Goal: Task Accomplishment & Management: Manage account settings

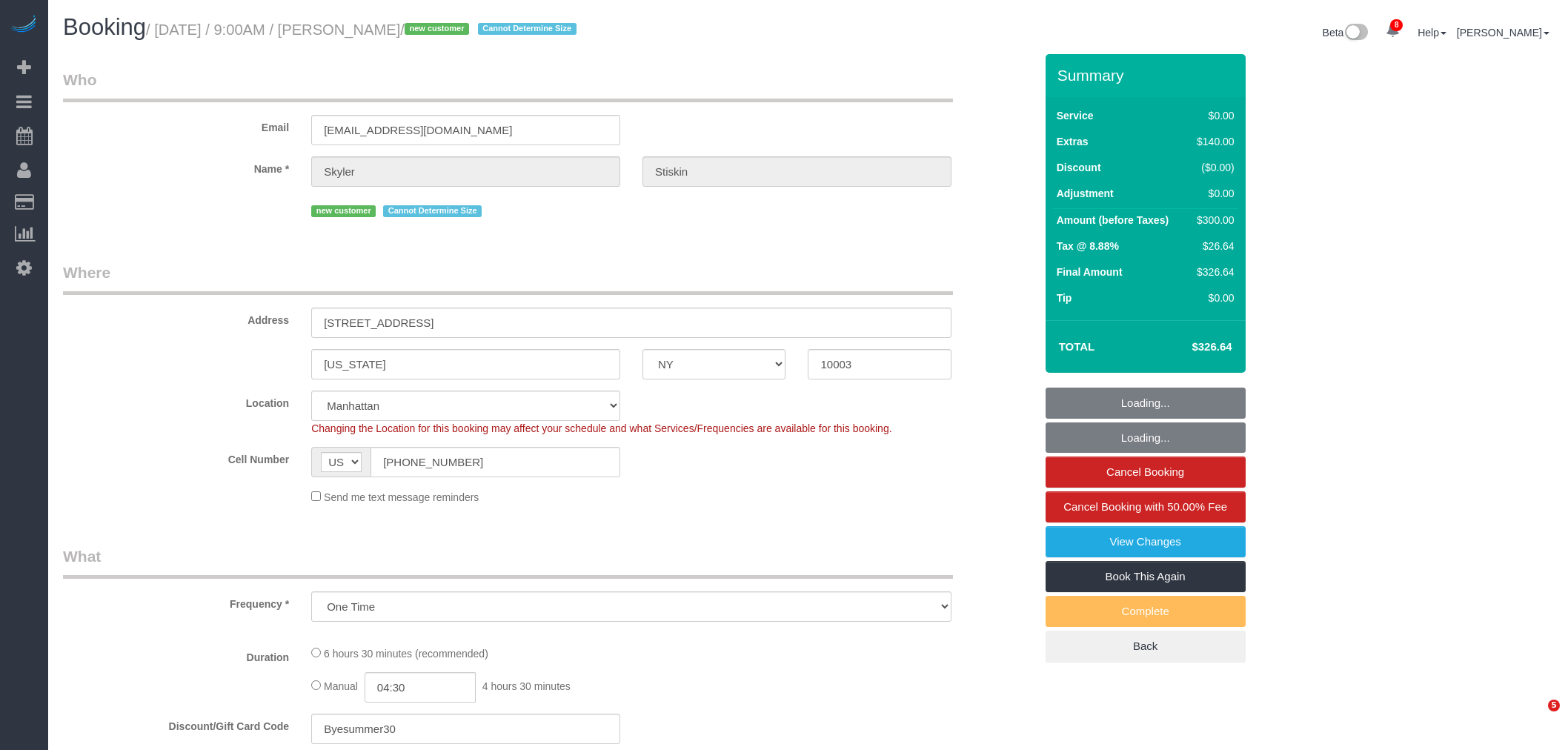
select select "NY"
select select "spot1"
select select "2"
select select "number:57"
select select "number:90"
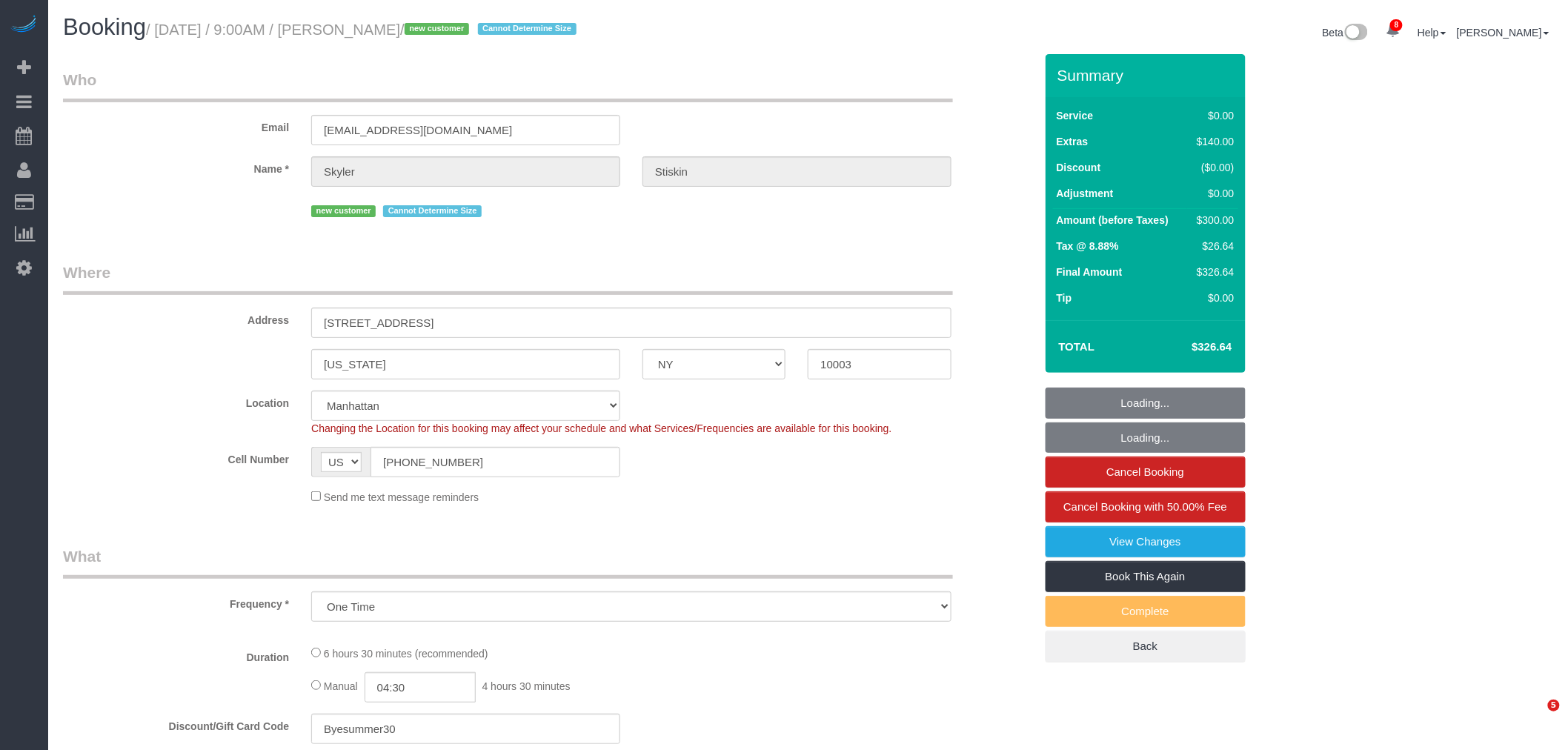
select select "number:15"
select select "number:6"
select select "object:1352"
select select "2"
select select "spot51"
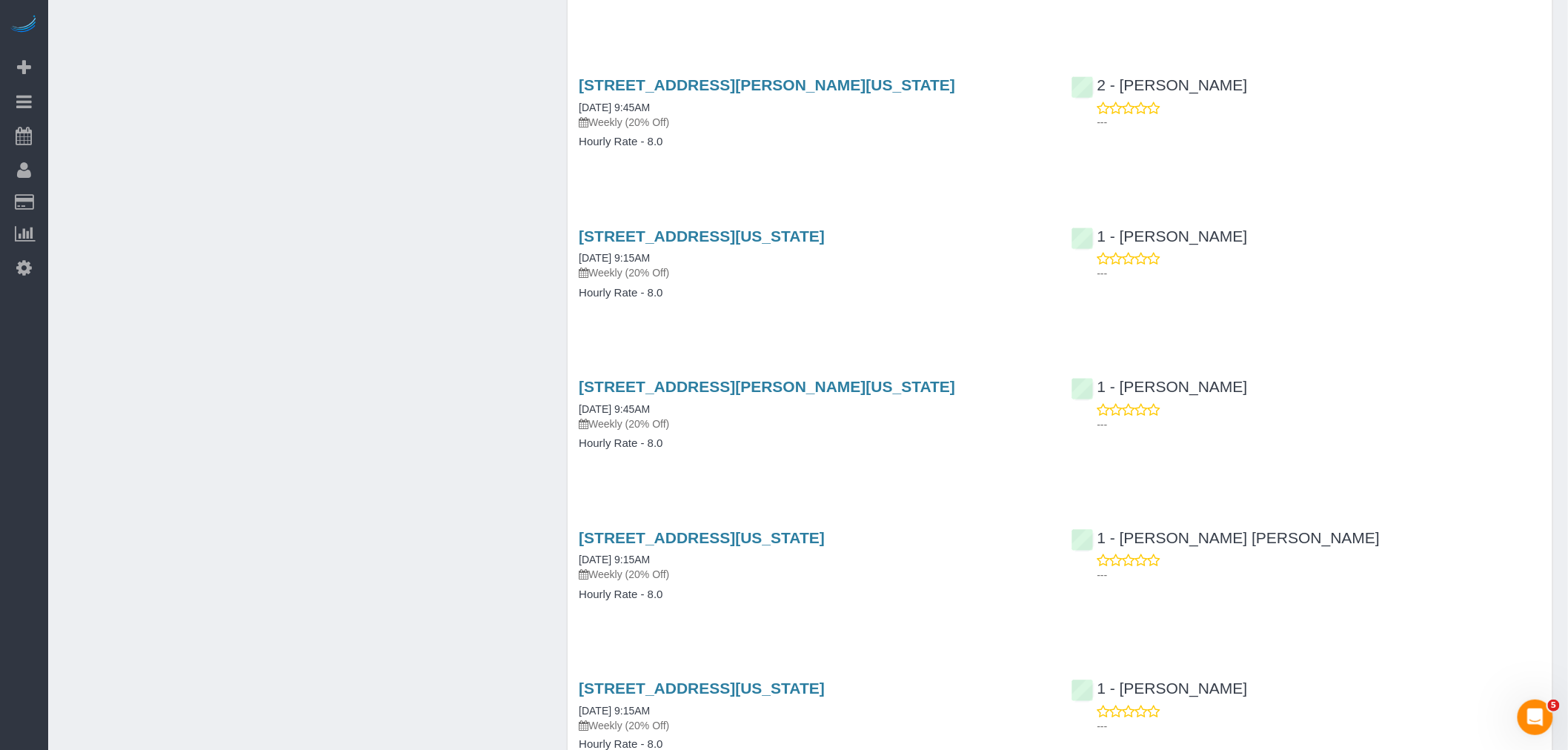
scroll to position [3213, 0]
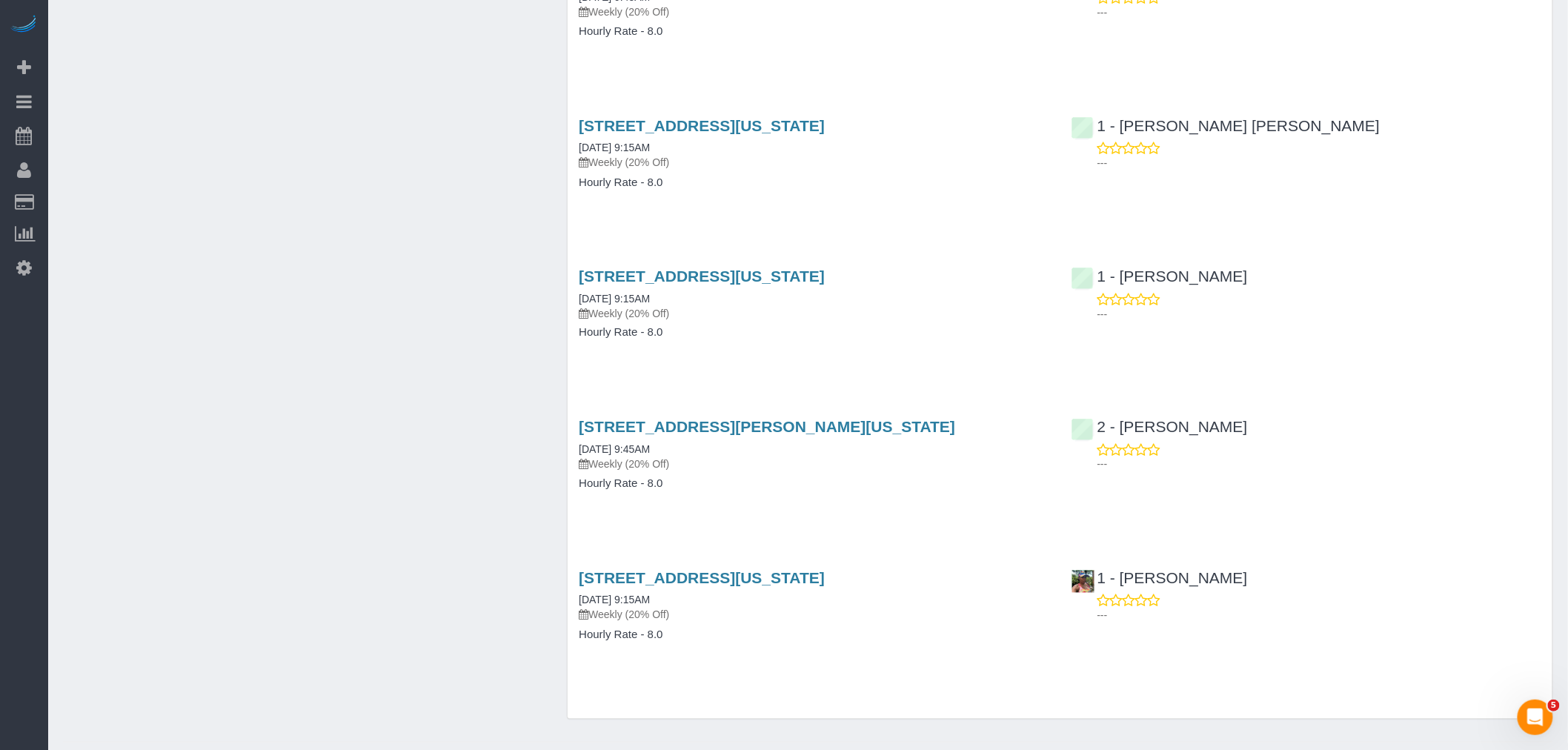
click at [968, 450] on div "268 Elizabeth Street, New York, NY 10012 06/02/2025 9:45AM Weekly (20% Off)" at bounding box center [814, 445] width 470 height 53
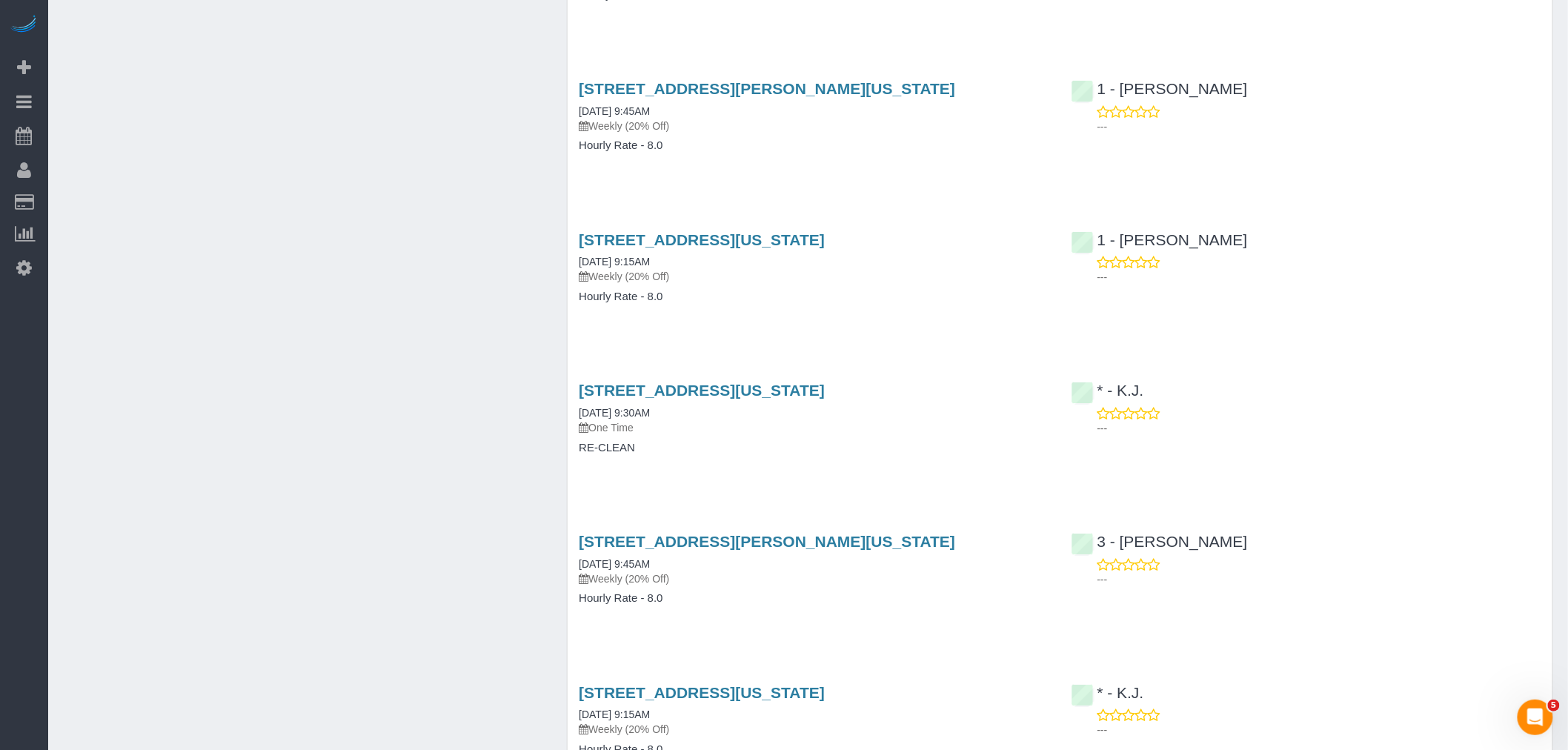
scroll to position [4650, 0]
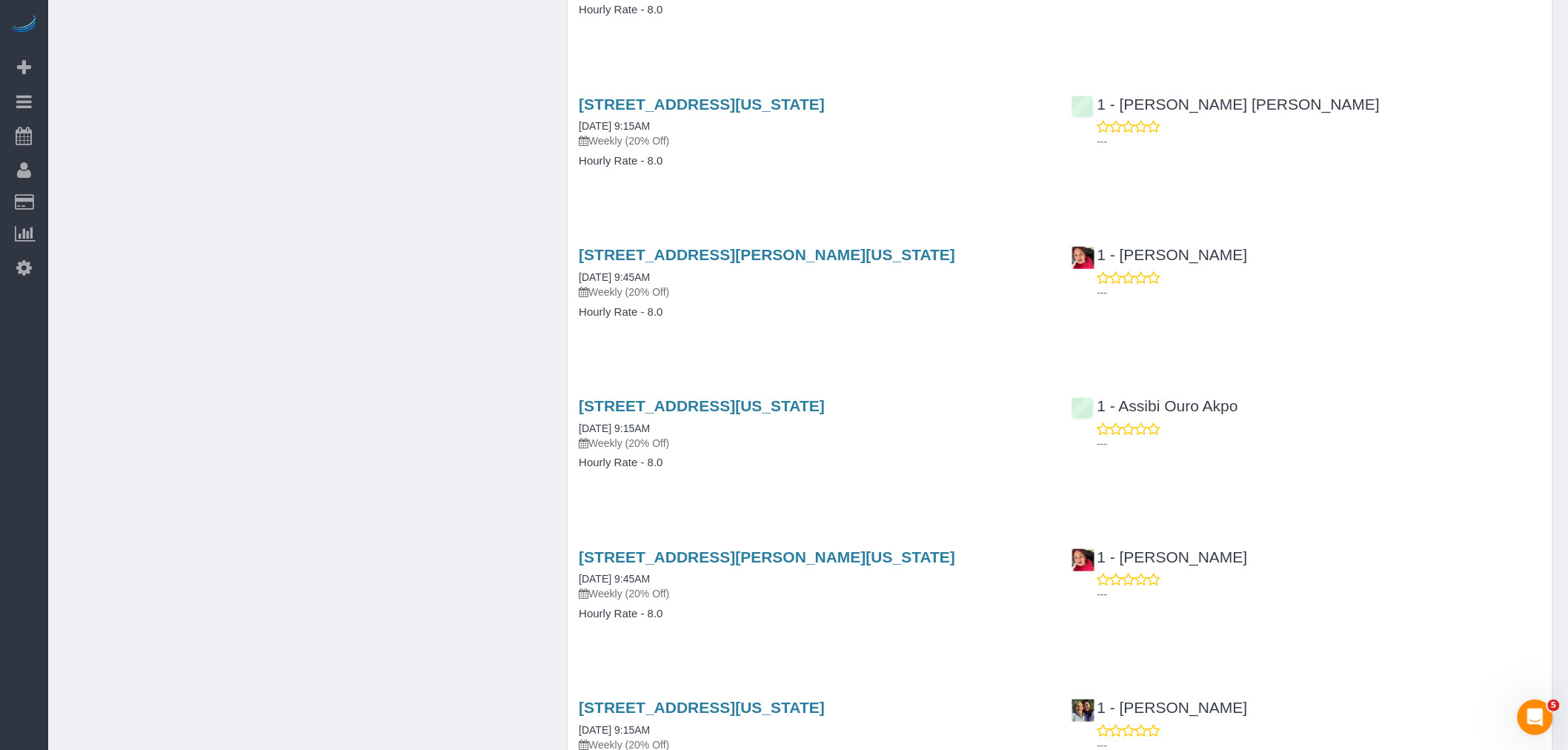
scroll to position [4814, 0]
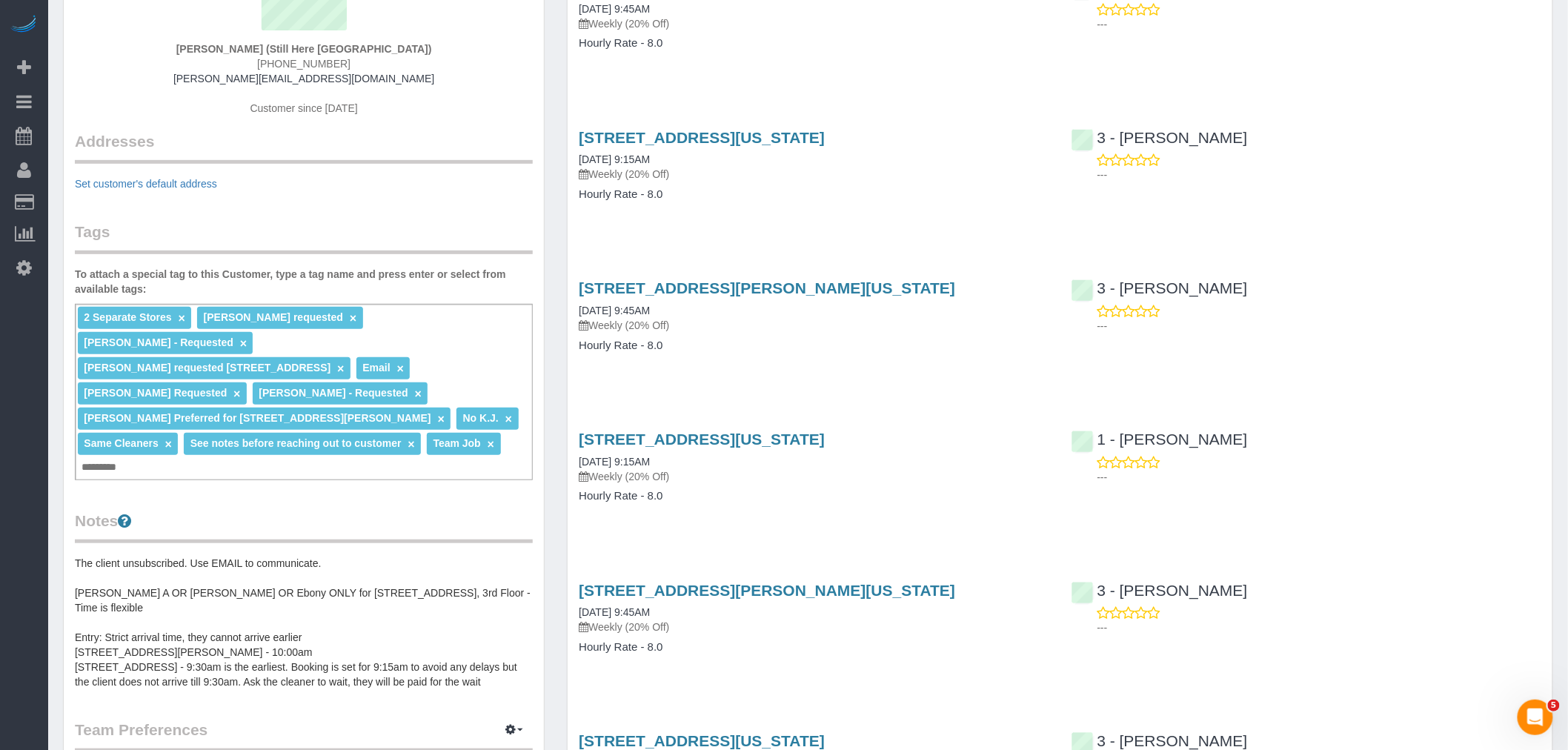
scroll to position [329, 0]
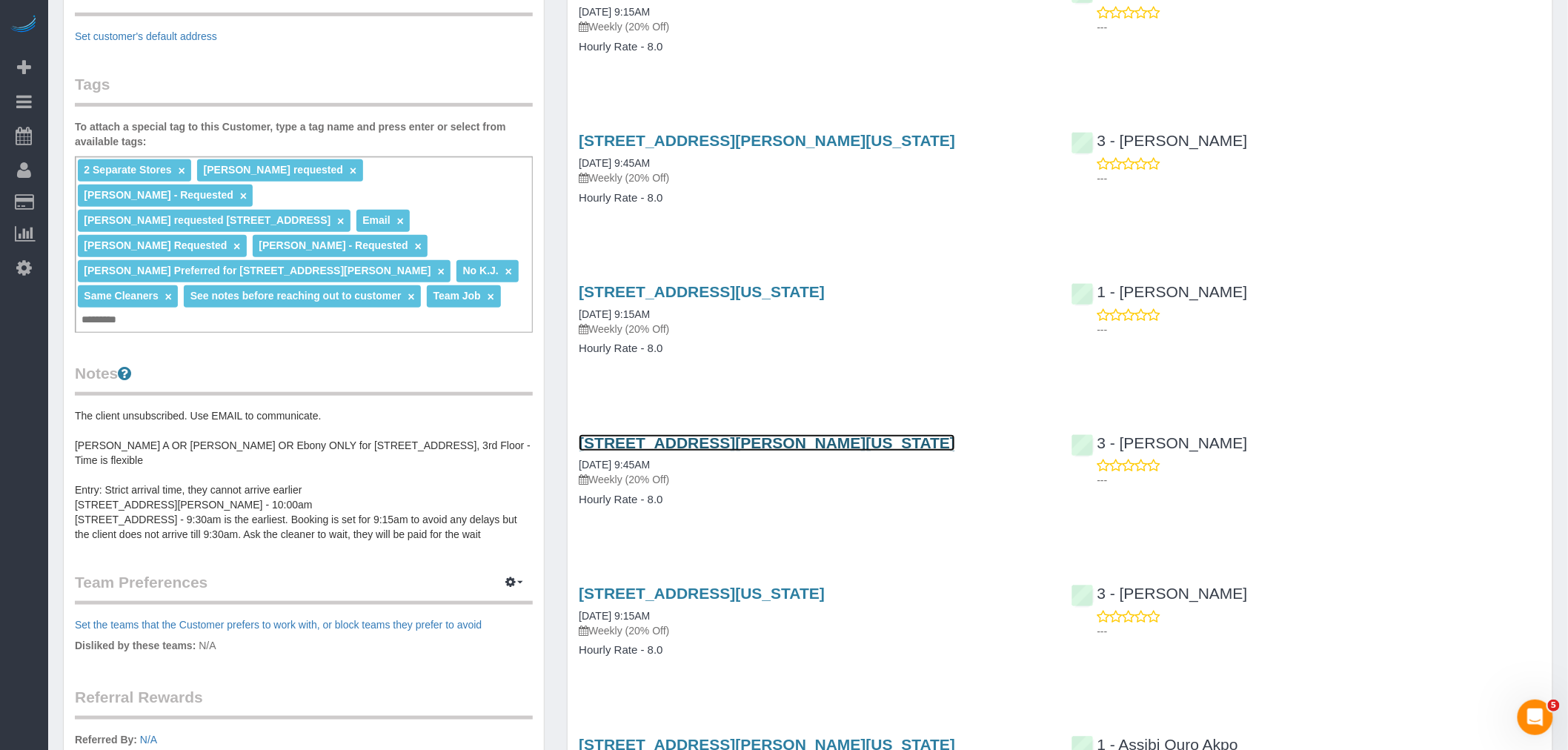
click at [830, 440] on link "[STREET_ADDRESS][PERSON_NAME][US_STATE]" at bounding box center [767, 443] width 377 height 17
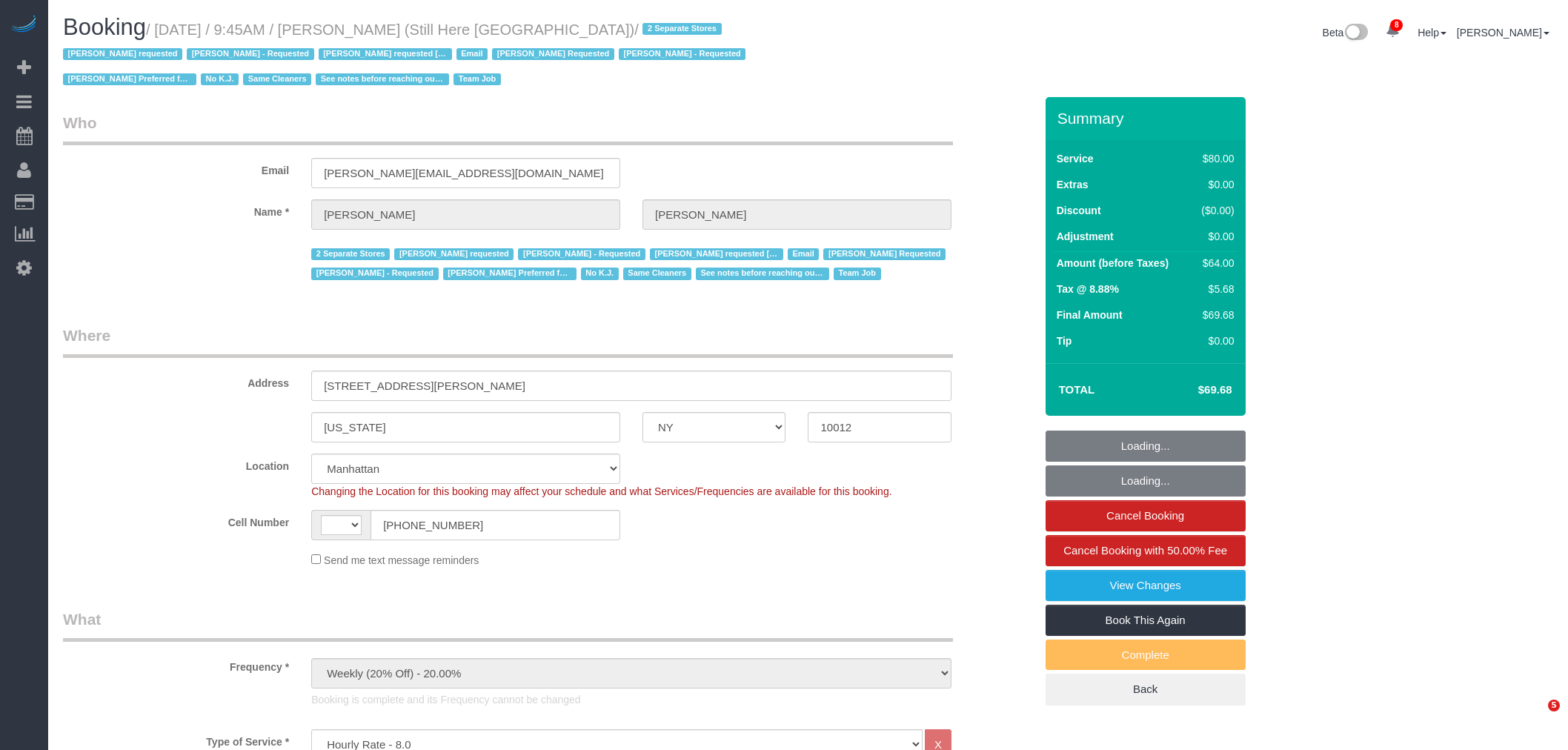
select select "NY"
select select "string:stripe-pm_1Oyz8t4VGloSiKo71skqOF54"
select select "object:902"
select select "string:[GEOGRAPHIC_DATA]"
select select "number:89"
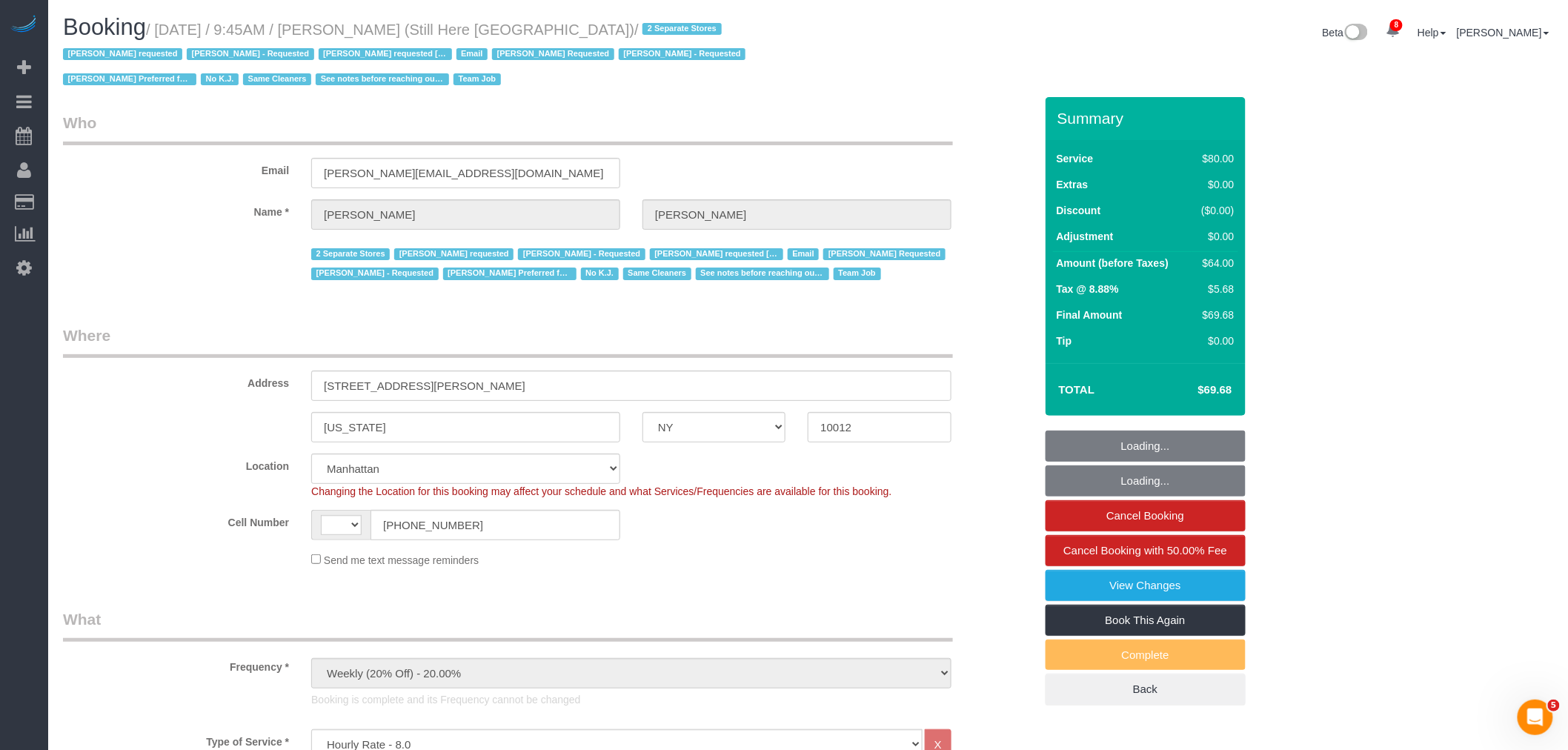
select select "number:90"
select select "number:15"
select select "number:5"
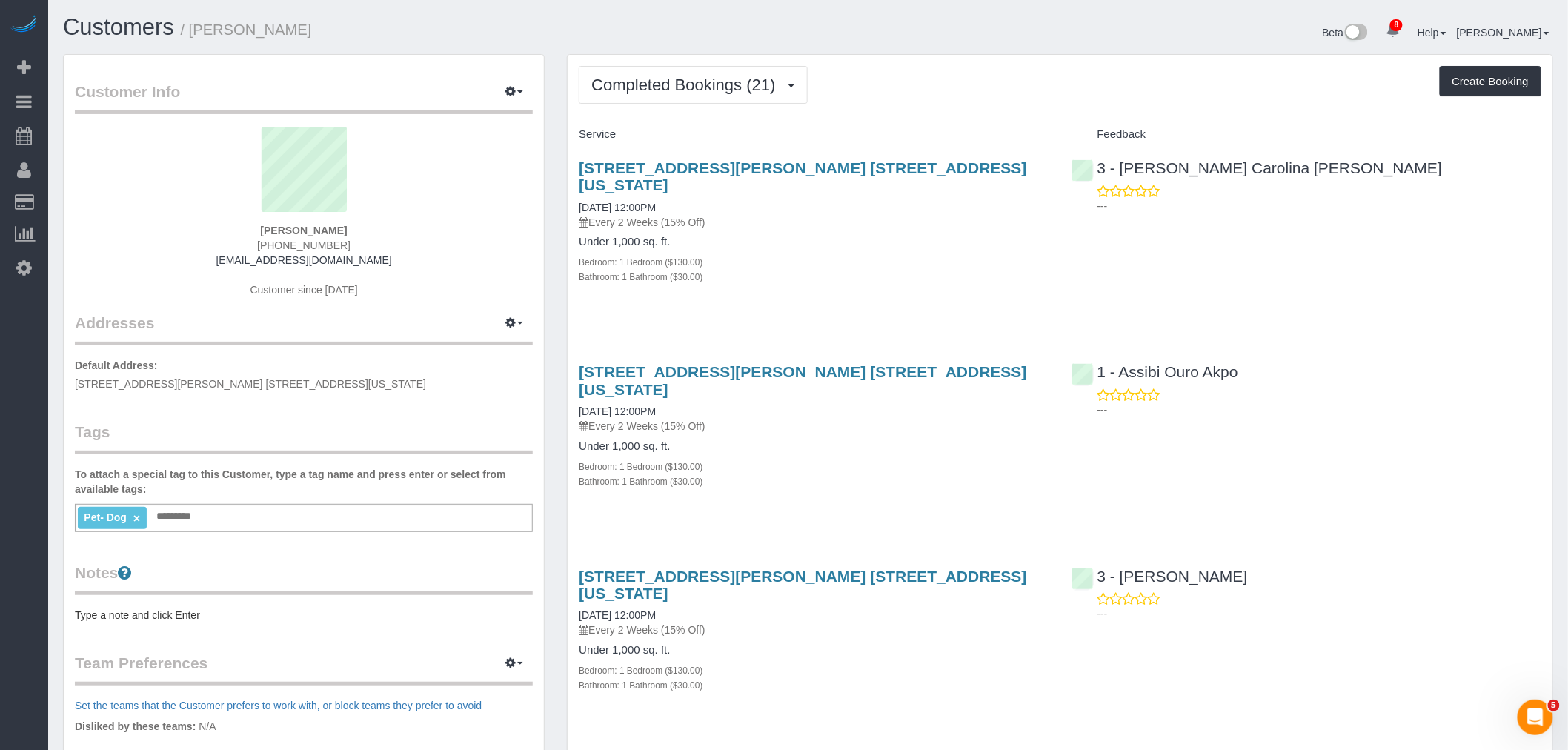
click at [907, 269] on div "Bathroom: 1 Bathroom ($30.00)" at bounding box center [814, 276] width 470 height 15
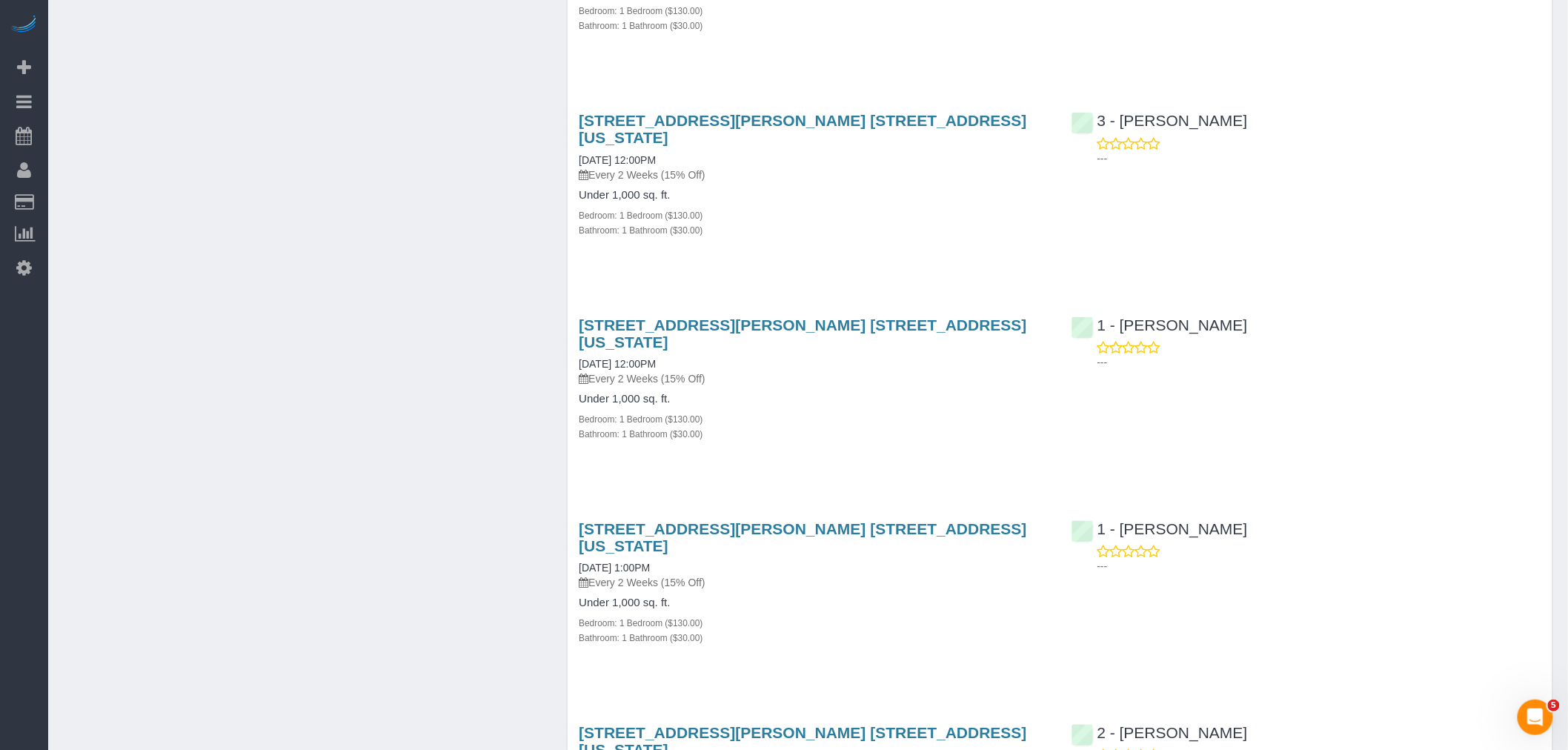
scroll to position [2306, 0]
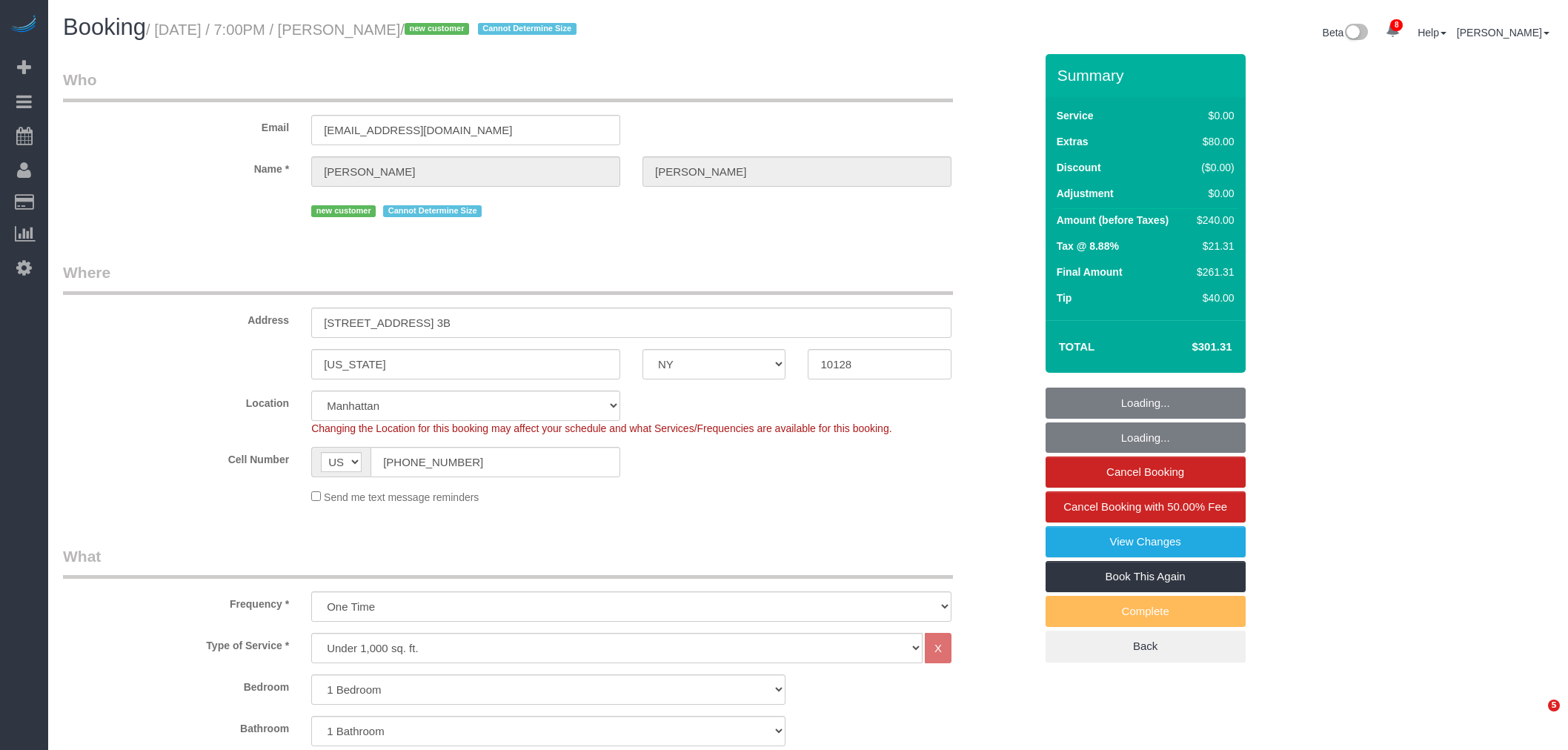
select select "NY"
select select "spot1"
select select "number:89"
select select "number:90"
select select "number:15"
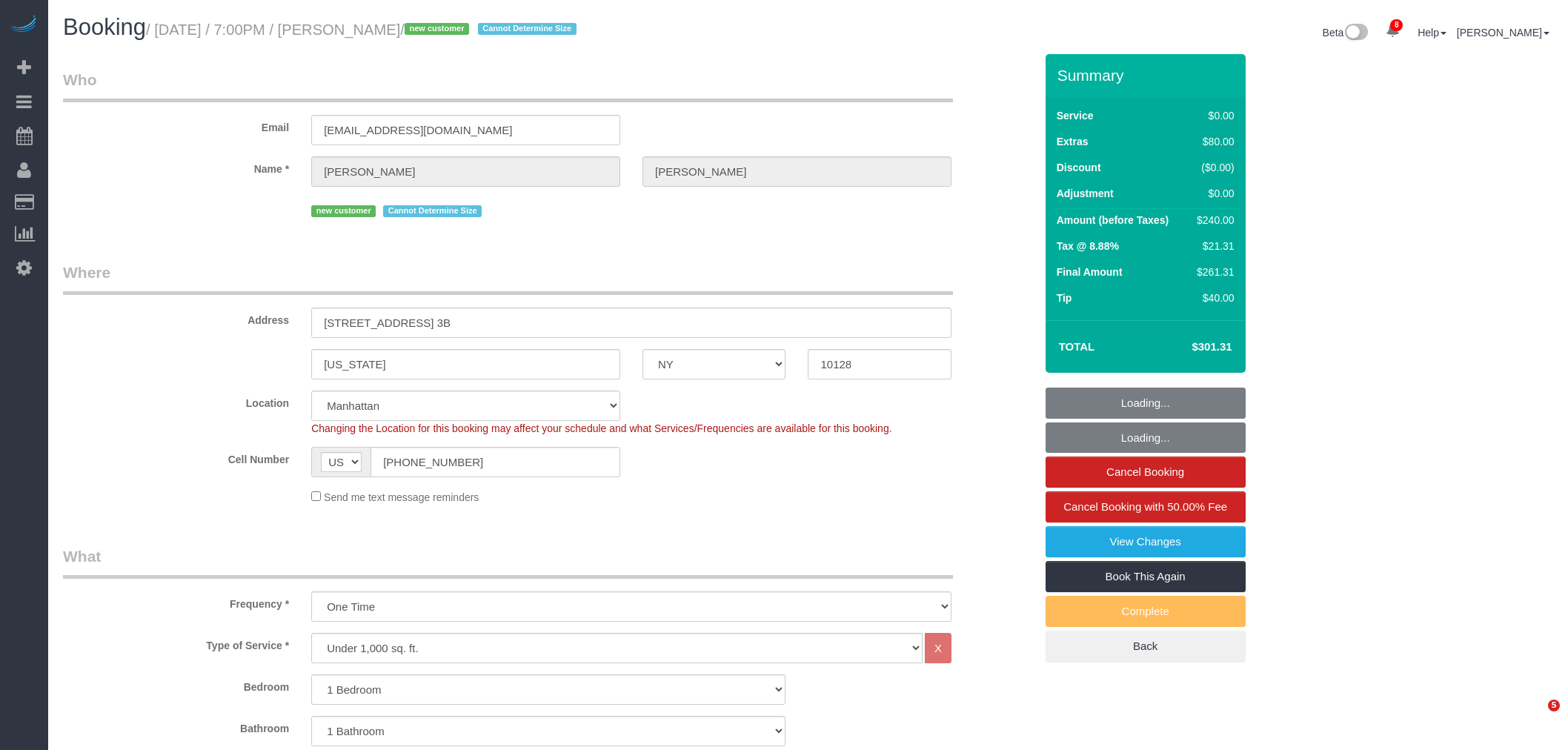
select select "number:5"
select select "object:1352"
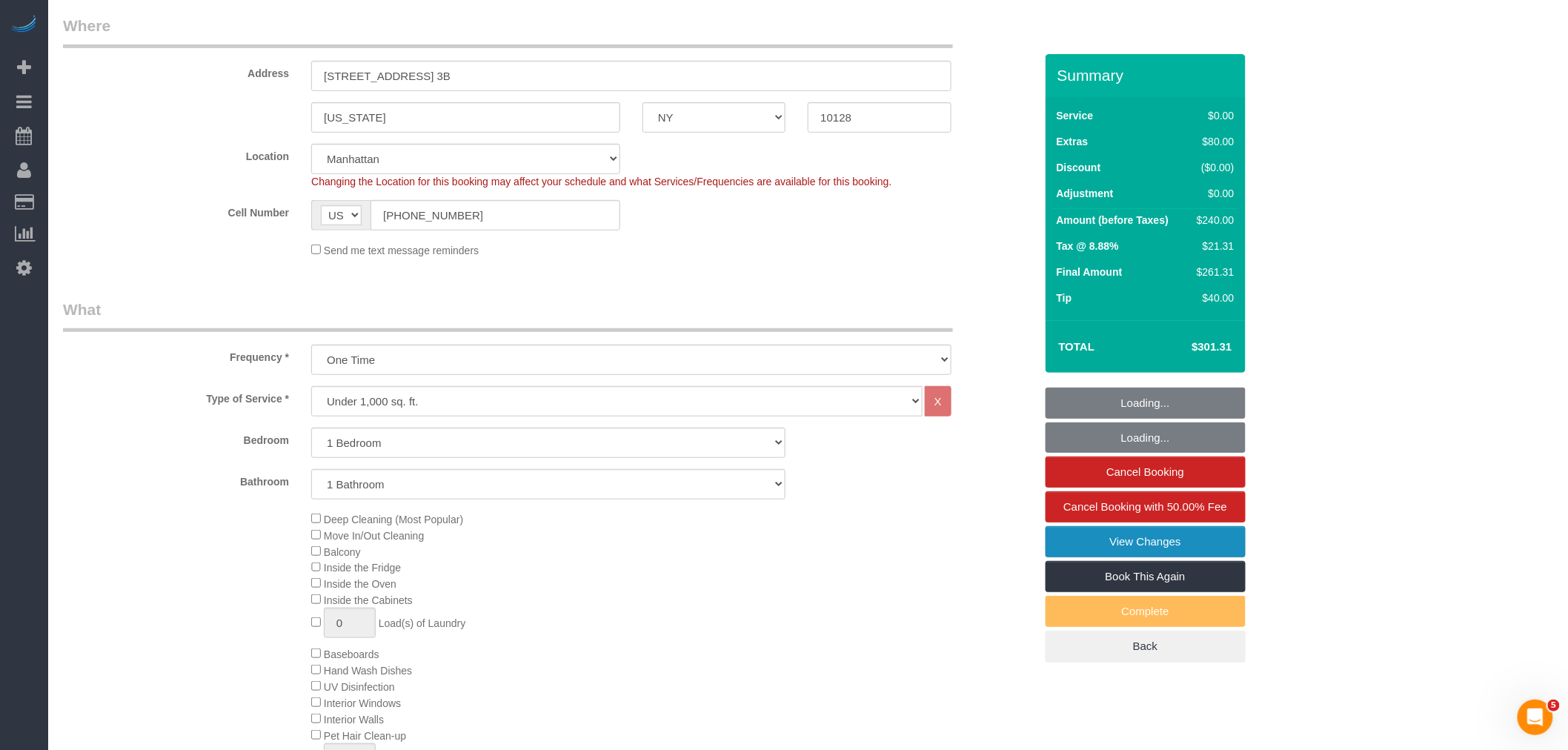
select select "1"
click at [1184, 540] on link "View Changes" at bounding box center [1146, 542] width 200 height 31
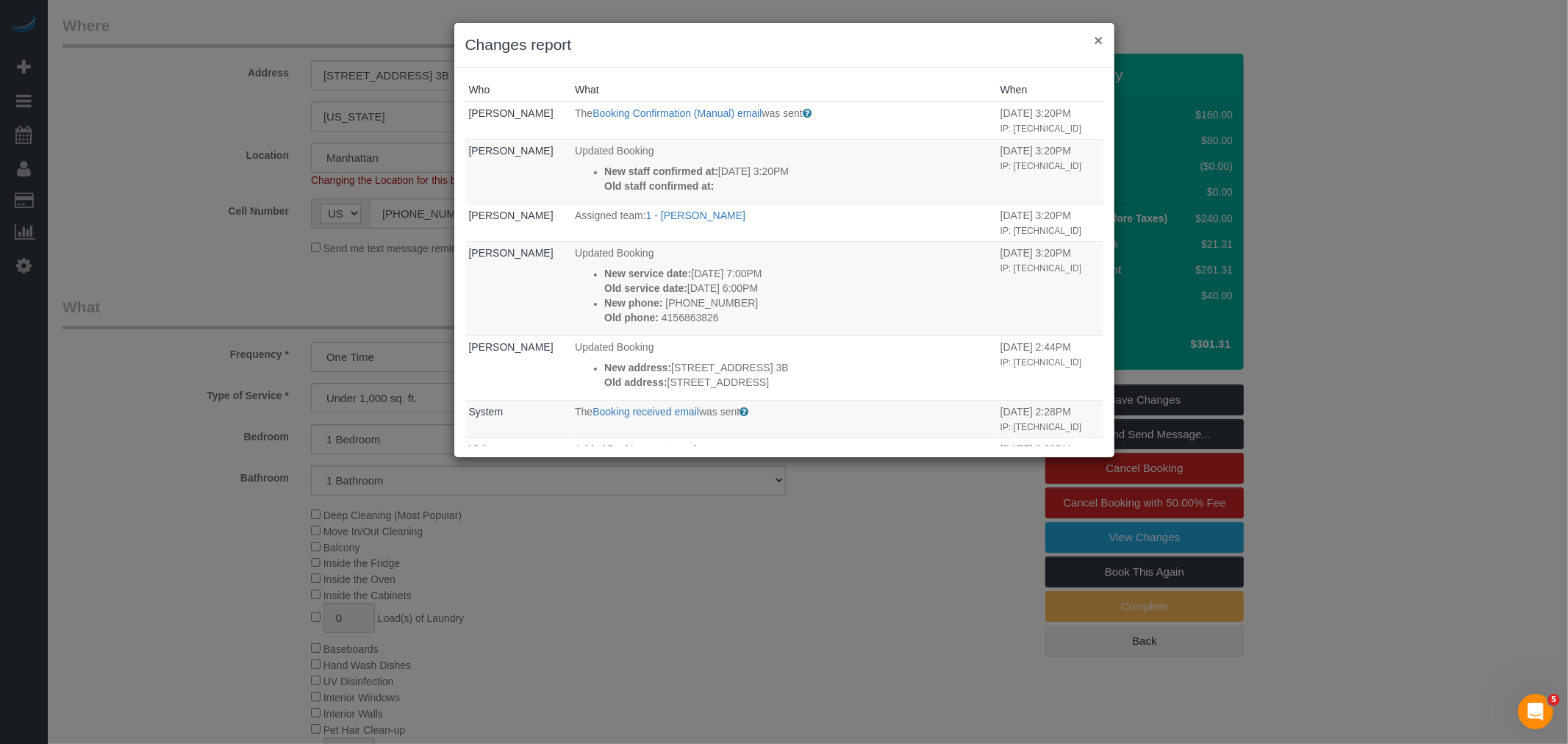
click at [1100, 41] on button "×" at bounding box center [1098, 40] width 9 height 15
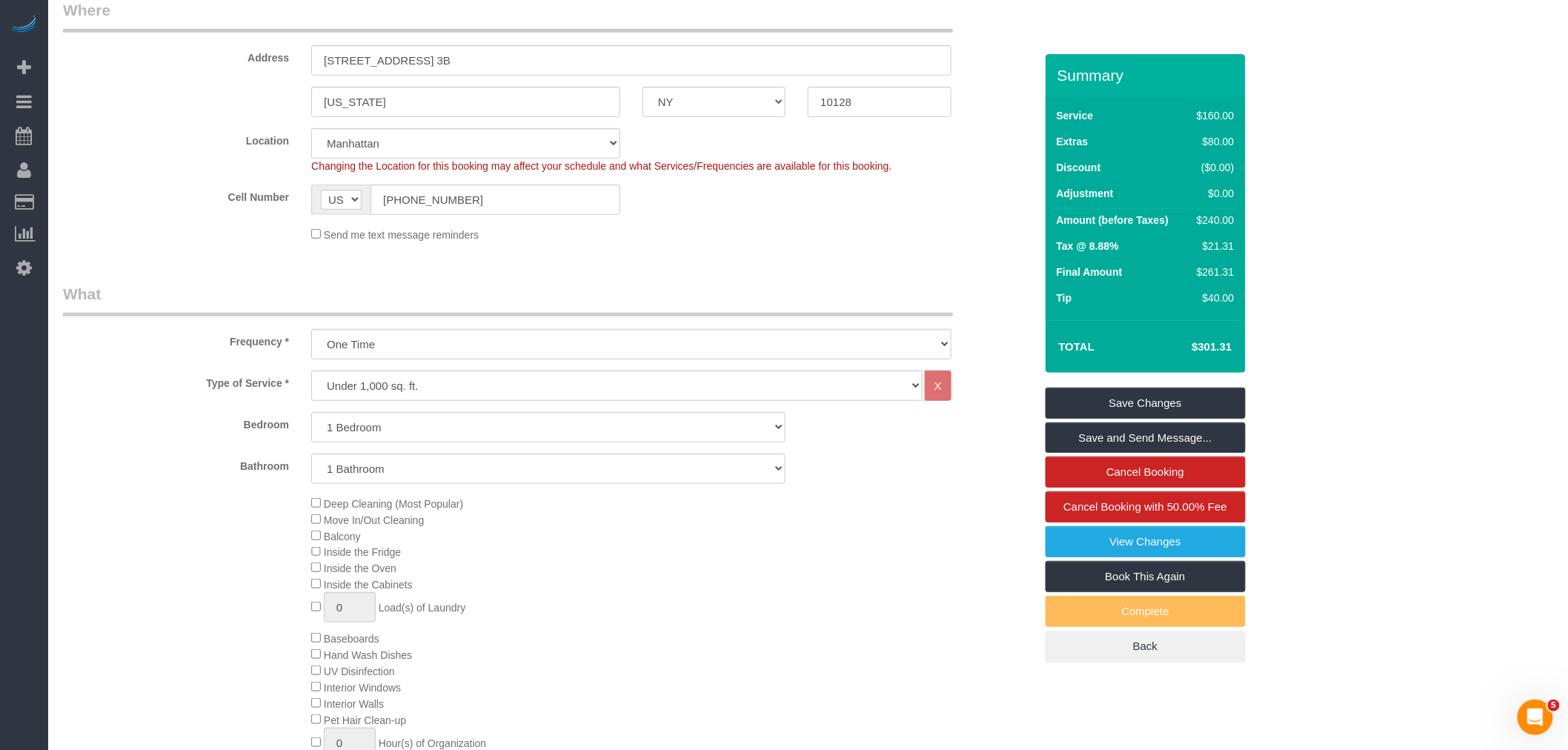
scroll to position [261, 0]
drag, startPoint x: 484, startPoint y: 191, endPoint x: 306, endPoint y: 191, distance: 178.0
click at [216, 188] on div "Cell Number AF AL DZ AD AO AI AQ AG AR AM AW AU AT AZ BS BH BD BB BY BE BZ BJ B…" at bounding box center [548, 201] width 993 height 30
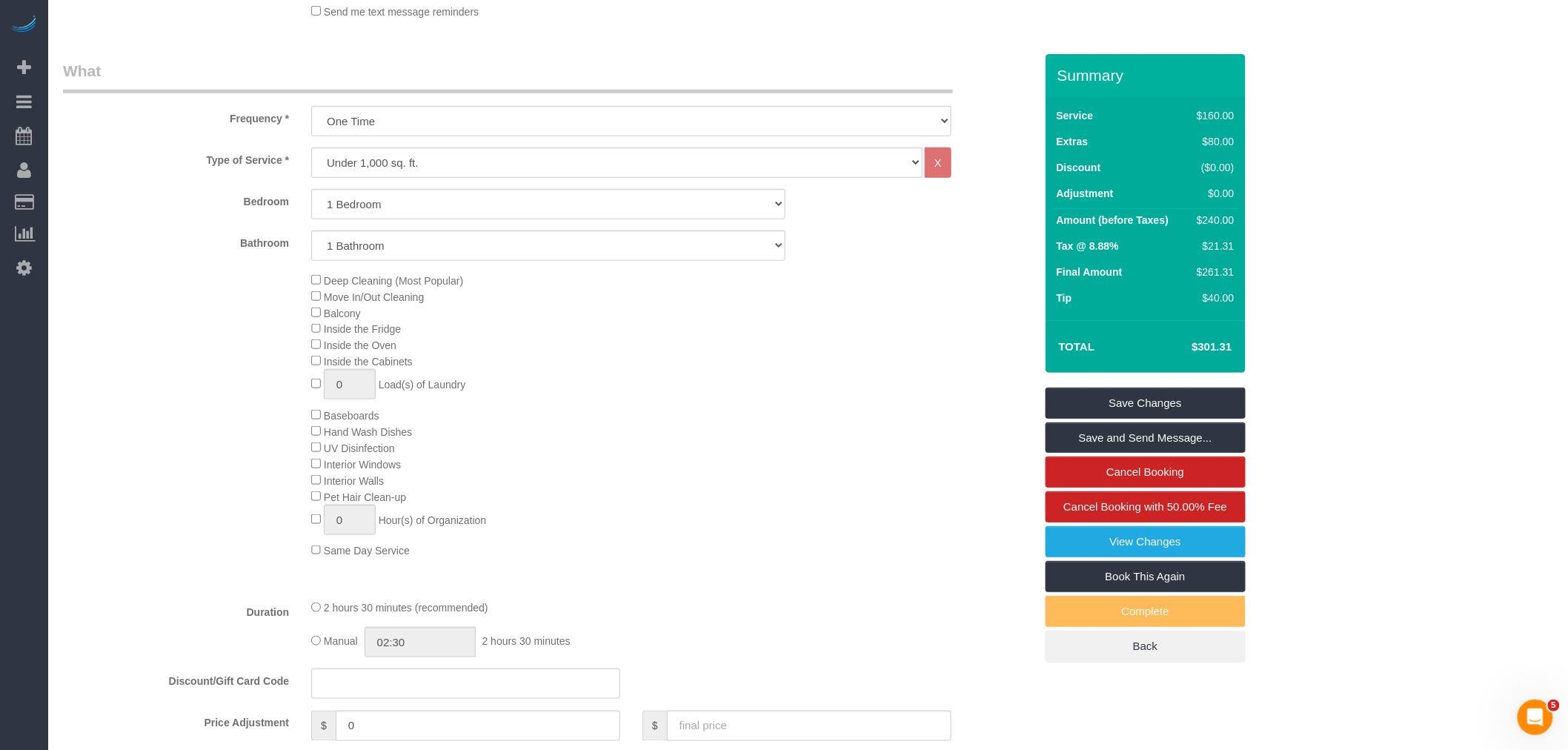
scroll to position [755, 0]
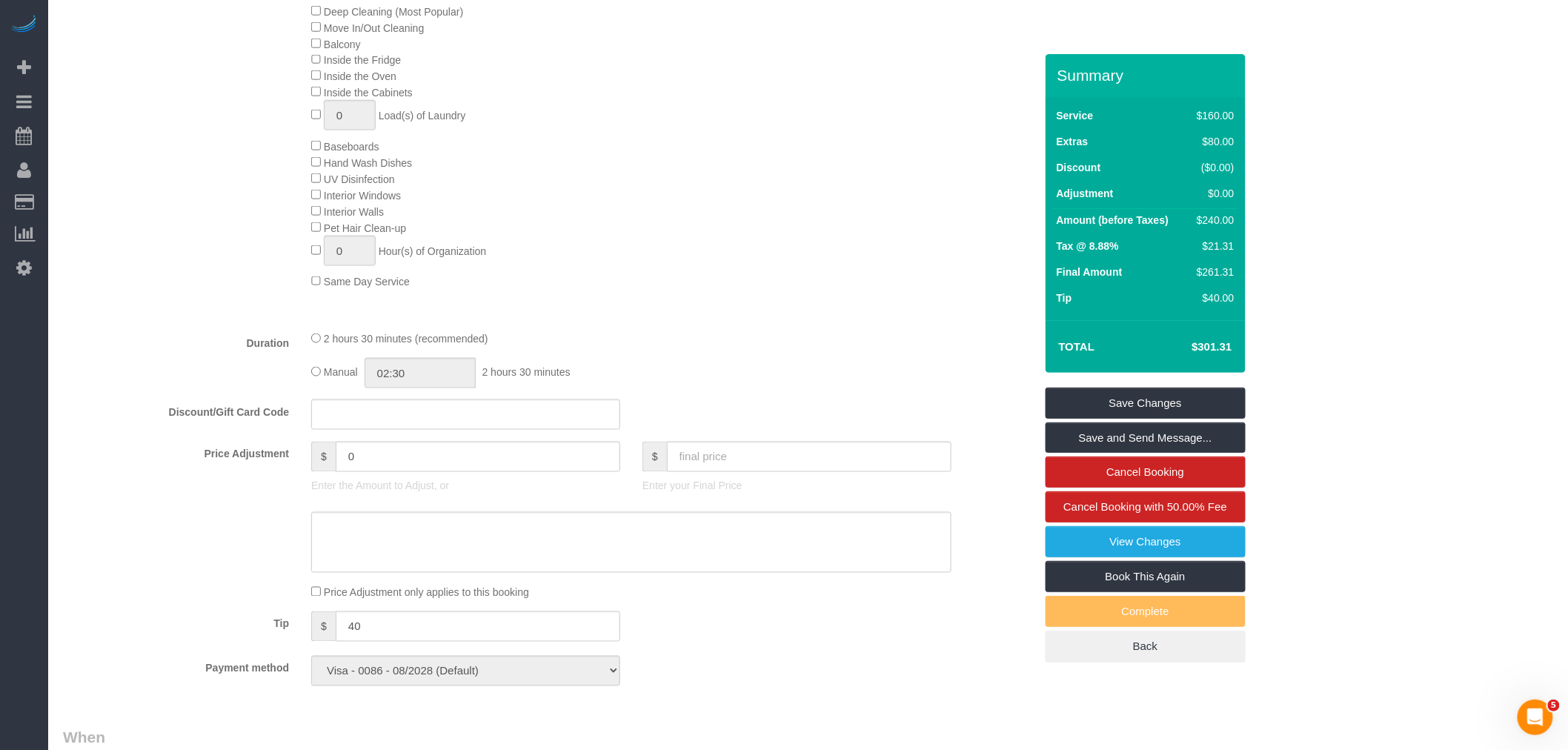
drag, startPoint x: 745, startPoint y: 221, endPoint x: 756, endPoint y: 251, distance: 32.0
click at [745, 221] on div "Deep Cleaning (Most Popular) Move In/Out Cleaning Balcony Inside the Fridge Ins…" at bounding box center [672, 146] width 745 height 287
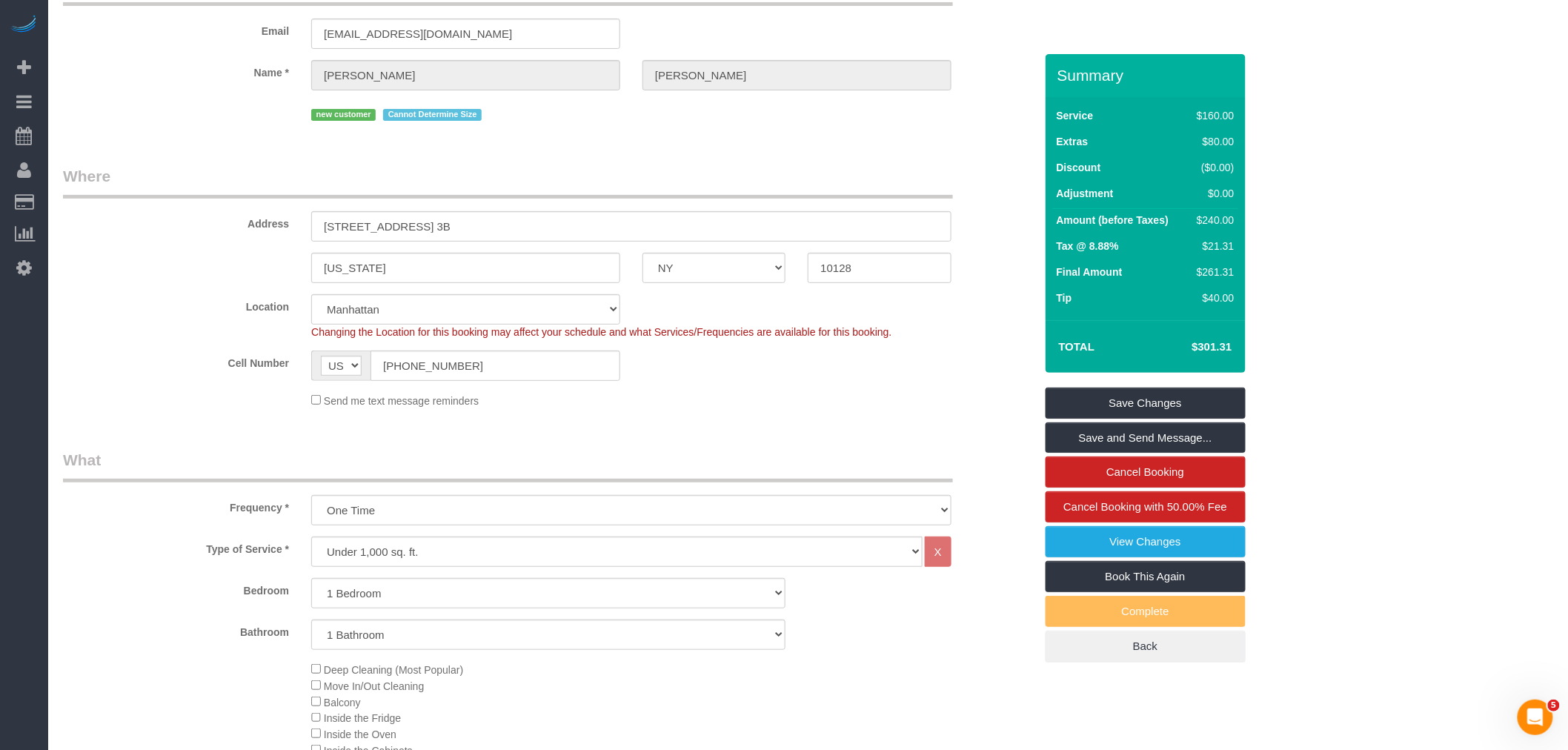
scroll to position [0, 0]
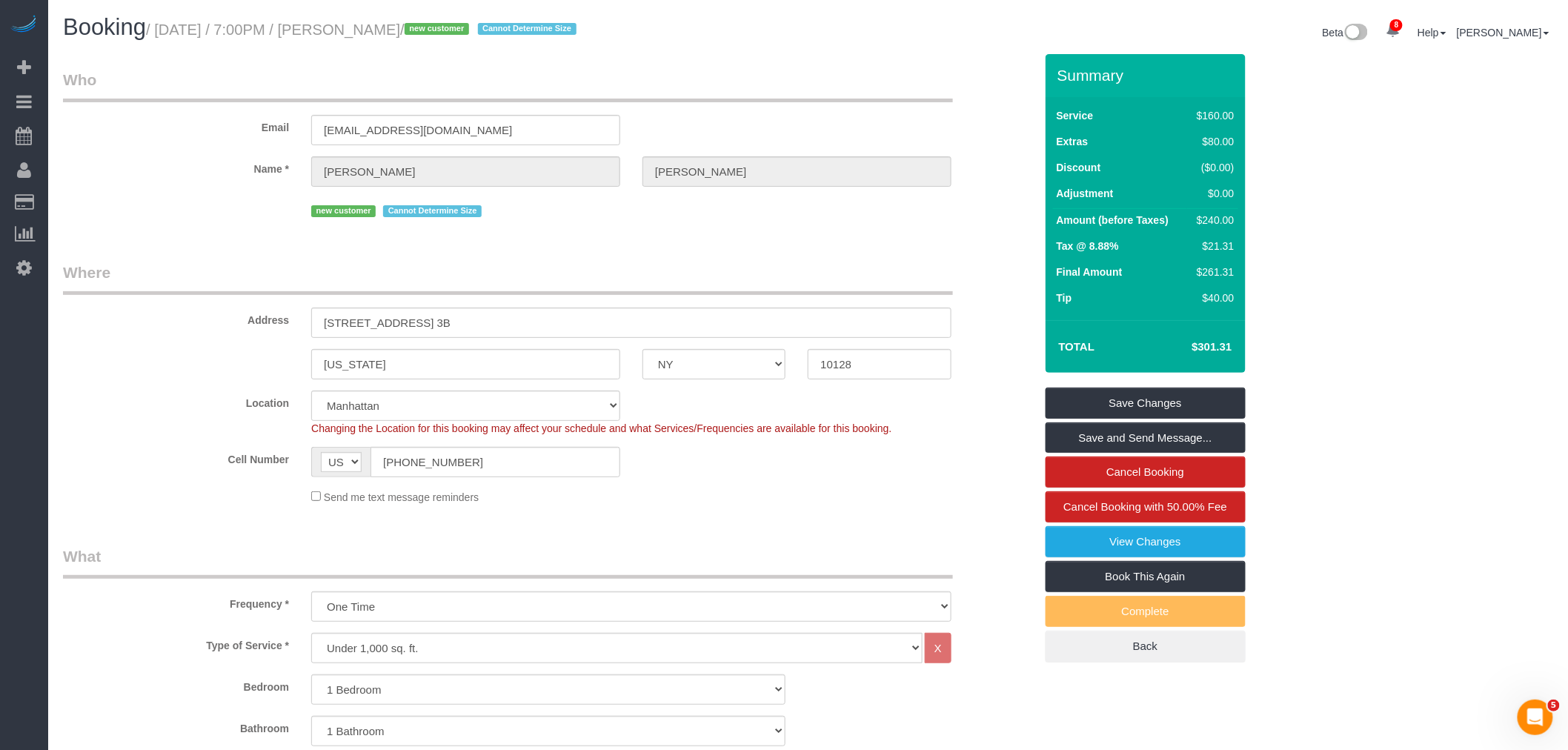
click at [364, 33] on small "/ August 31, 2025 / 7:00PM / Alexandra Scharf / new customer Cannot Determine S…" at bounding box center [363, 29] width 435 height 17
click at [442, 36] on small "/ August 31, 2025 / 7:00PM / Alexandra Scharf / new customer Cannot Determine S…" at bounding box center [363, 29] width 435 height 17
copy small "Alexandra Scharf"
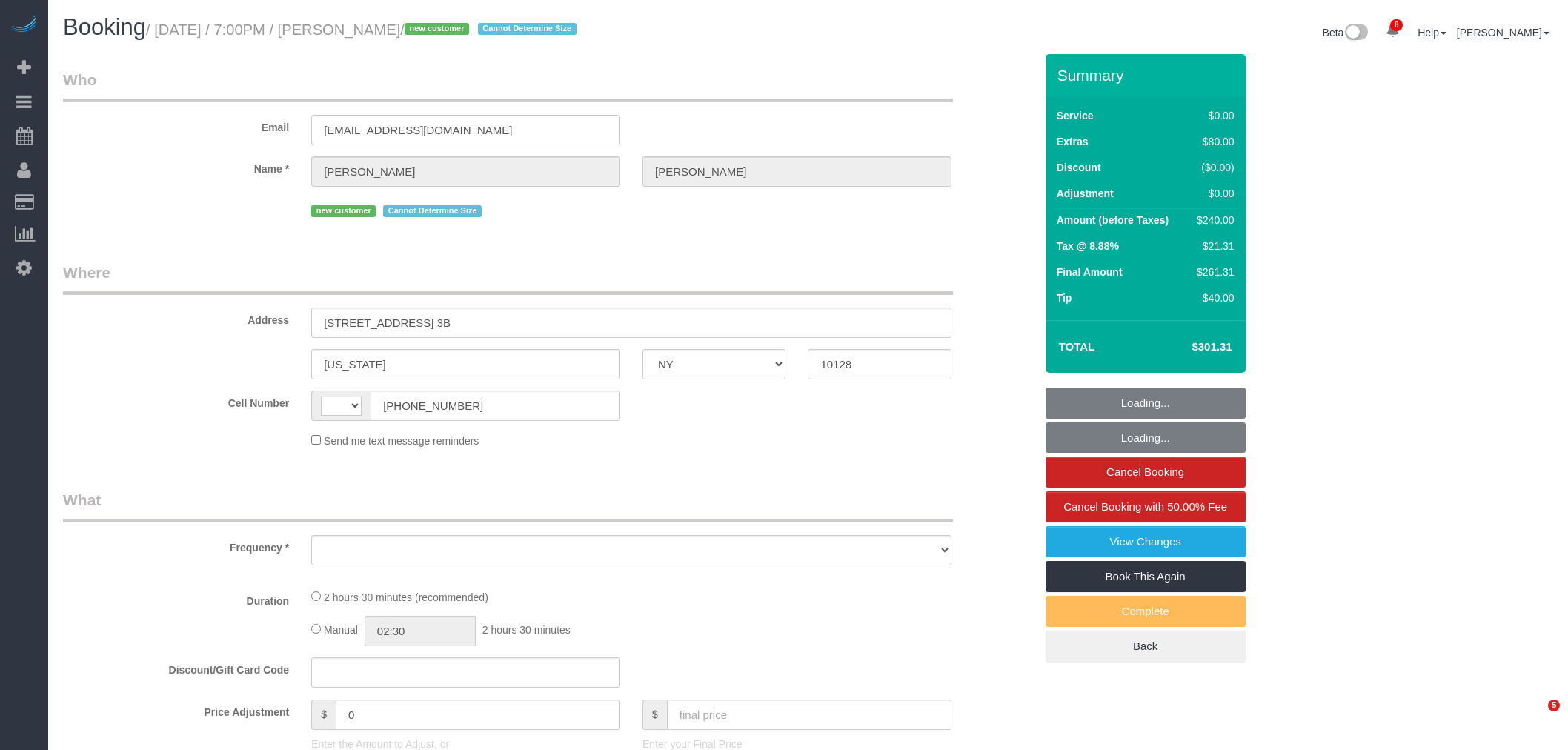
select select "NY"
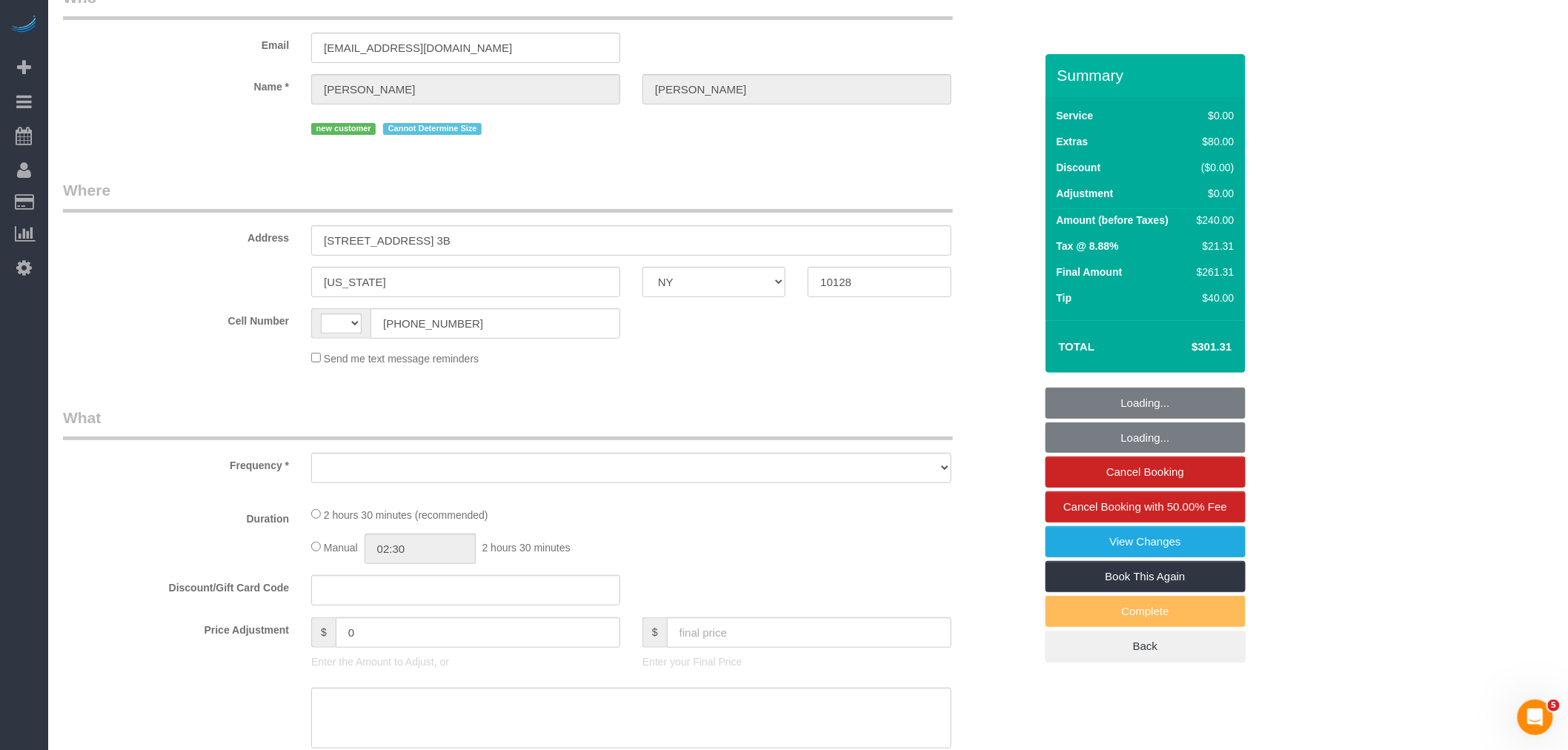
scroll to position [171, 0]
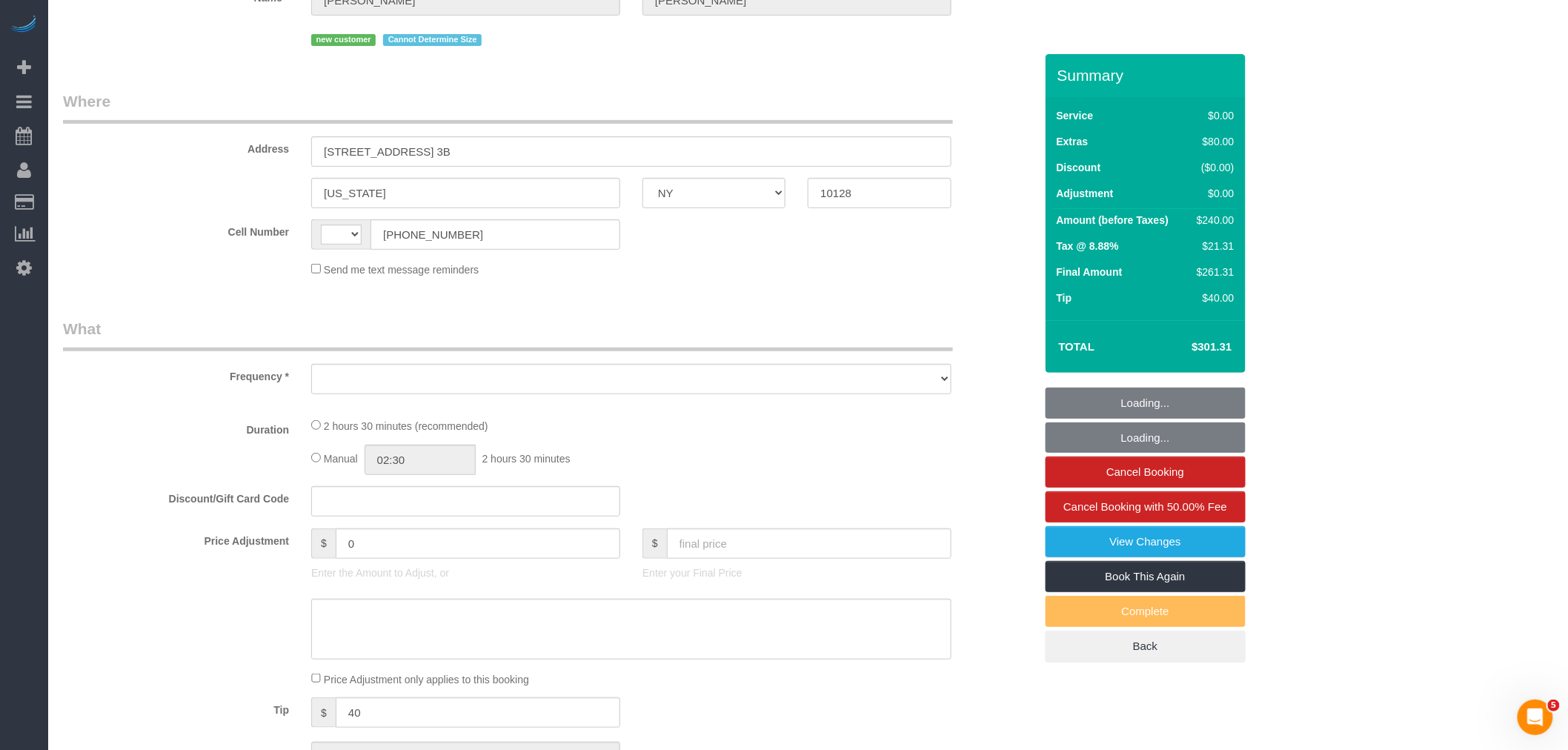
select select "string:[GEOGRAPHIC_DATA]"
select select "object:700"
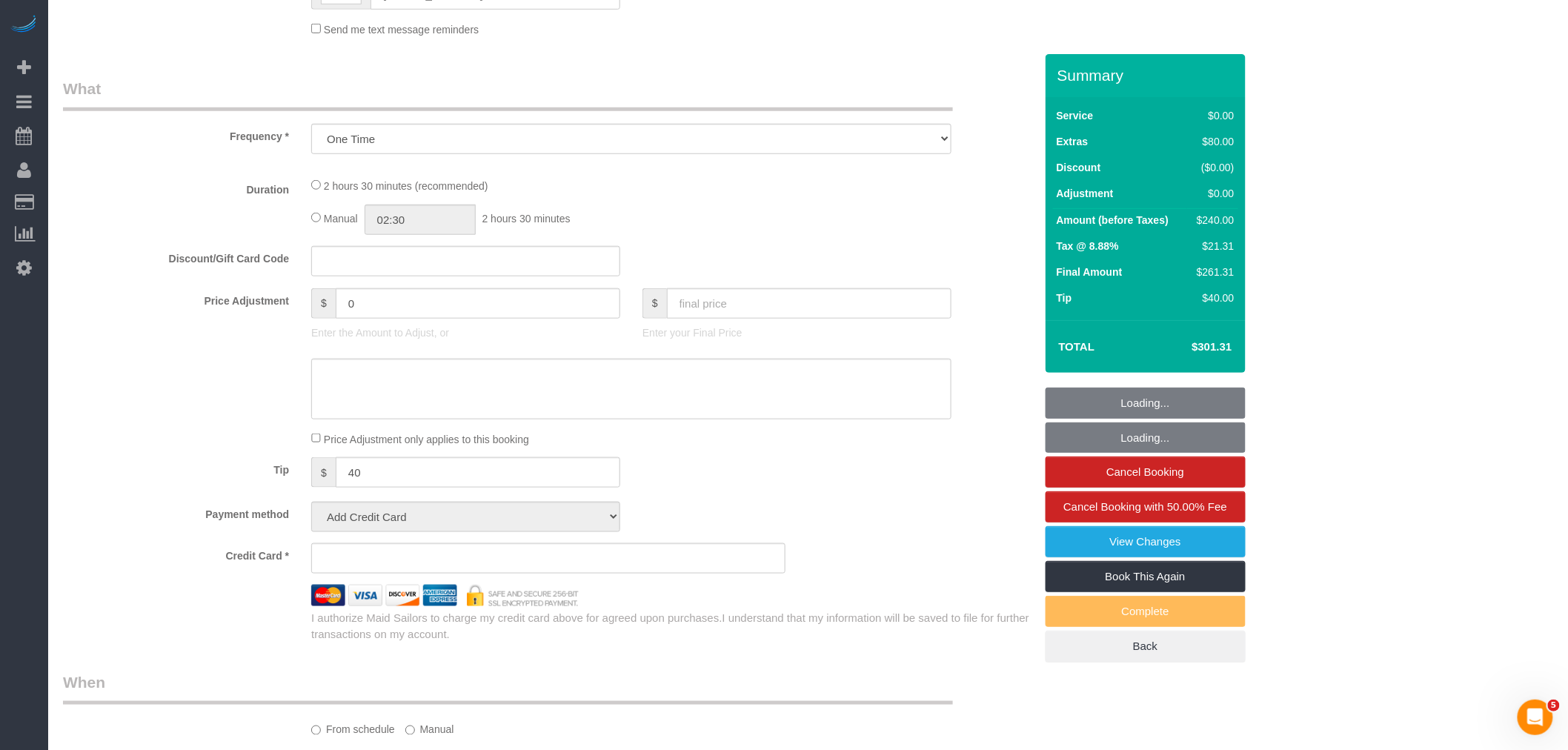
select select "string:stripe-pm_1S2FzK4VGloSiKo7GyNaYLUv"
select select "1"
select select "number:89"
select select "number:90"
select select "number:15"
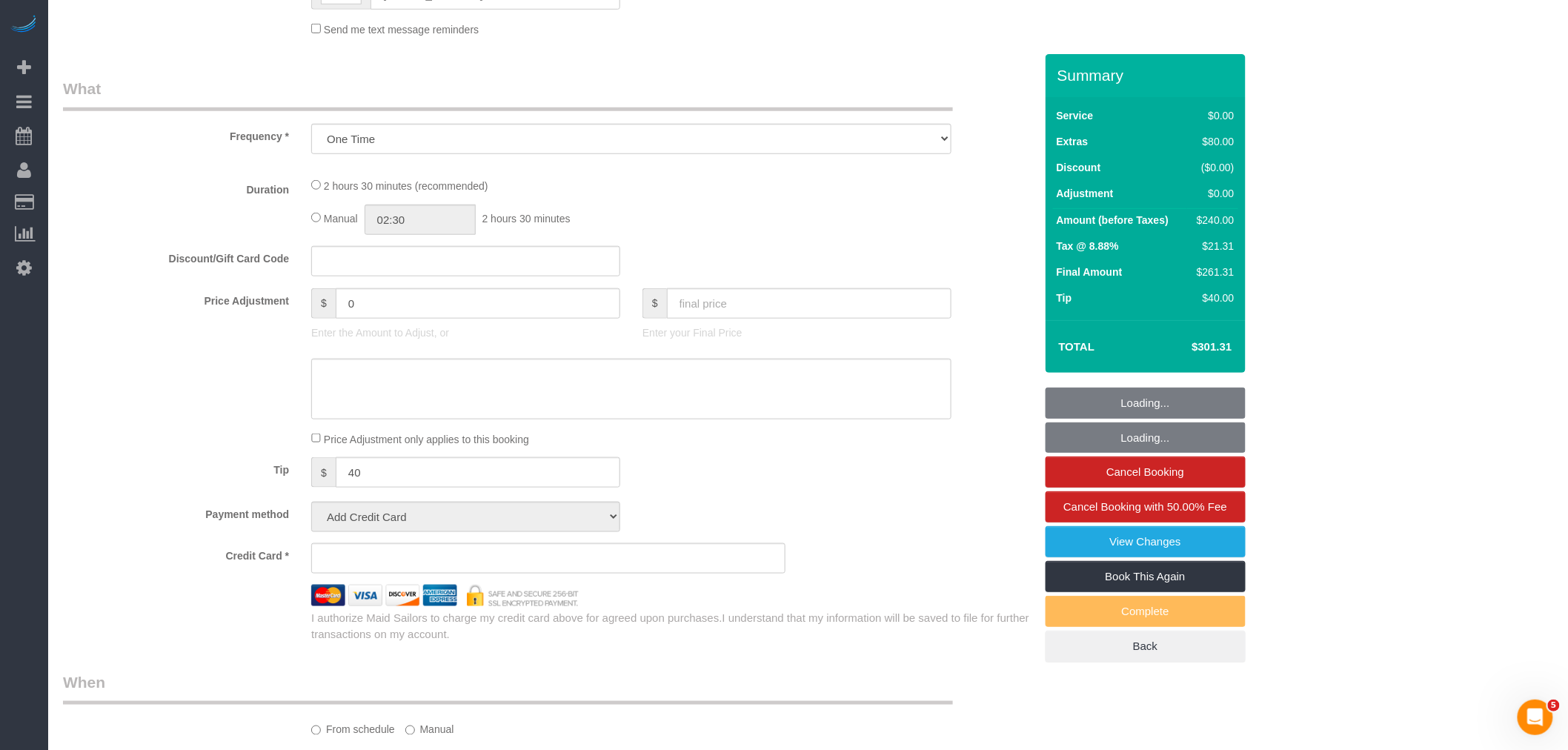
select select "number:5"
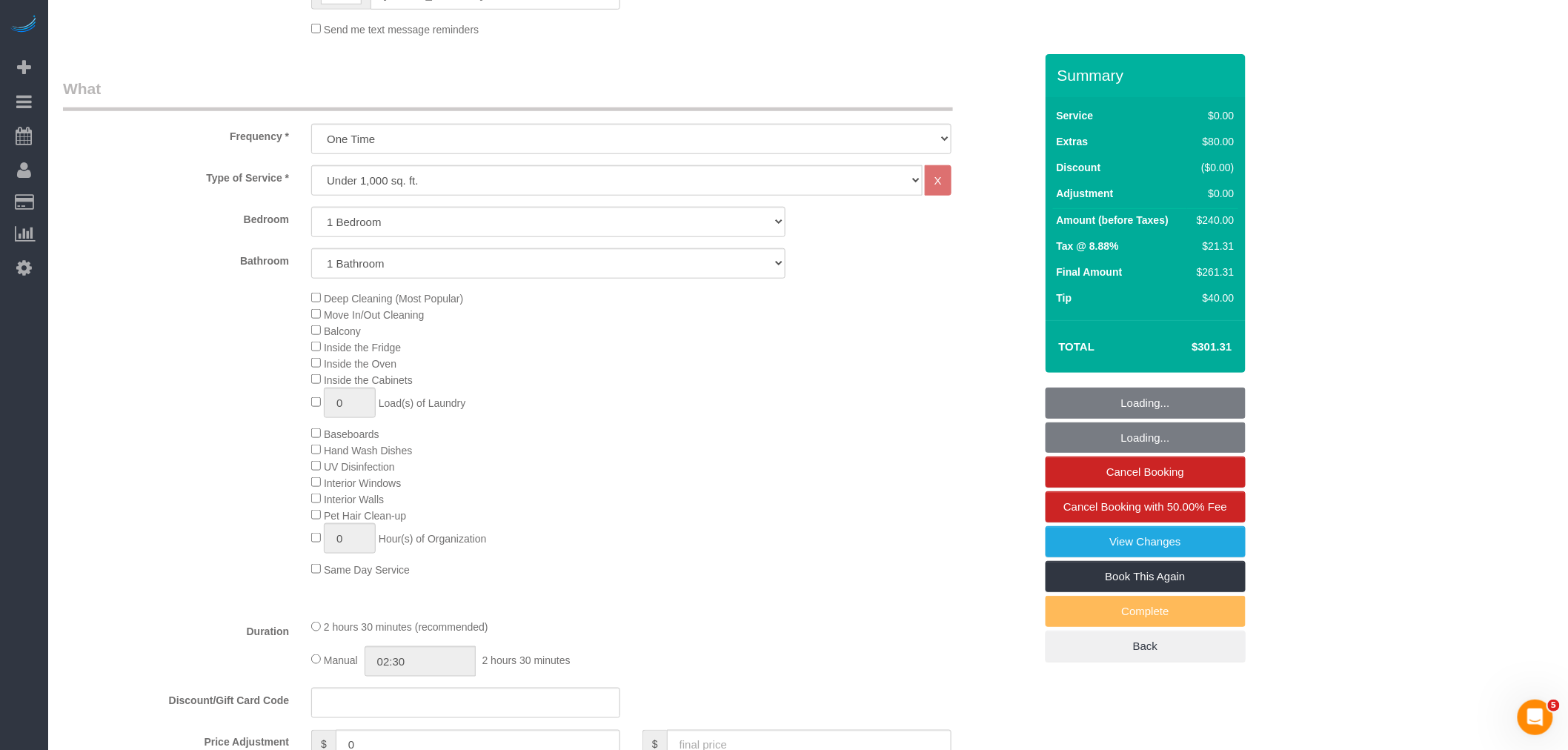
select select "object:1352"
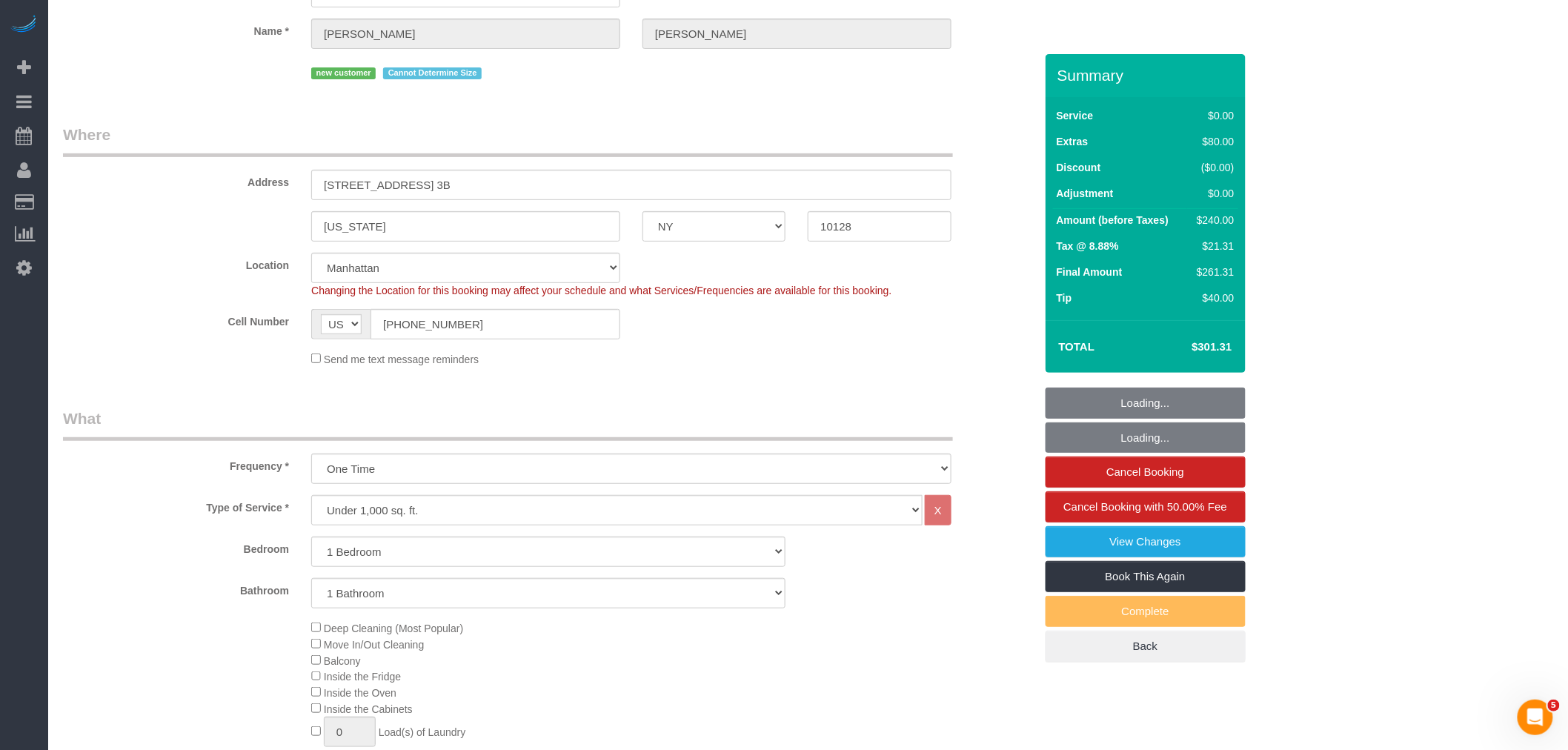
select select "spot1"
select select "1"
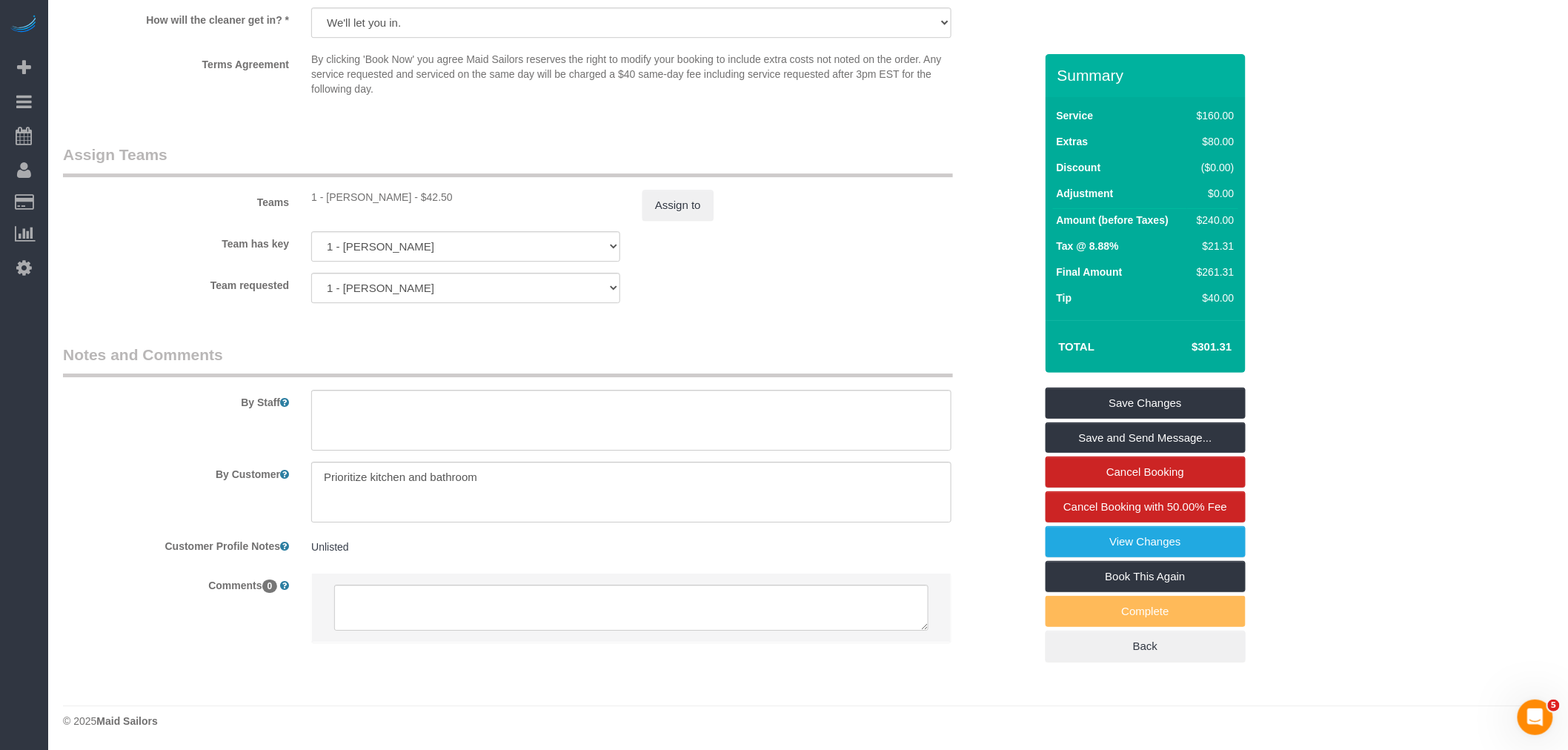
scroll to position [1826, 0]
click at [379, 480] on textarea at bounding box center [631, 492] width 640 height 61
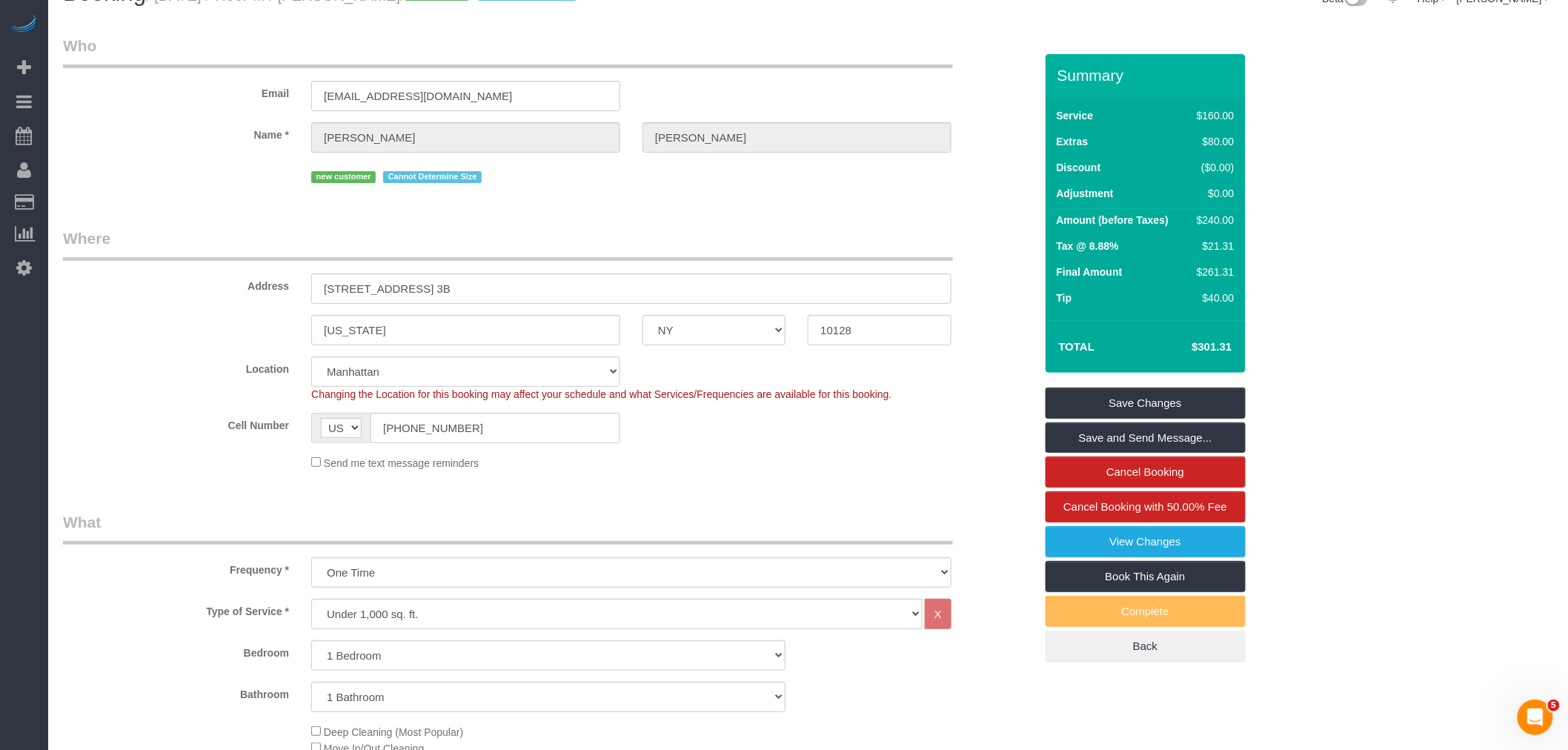
scroll to position [0, 0]
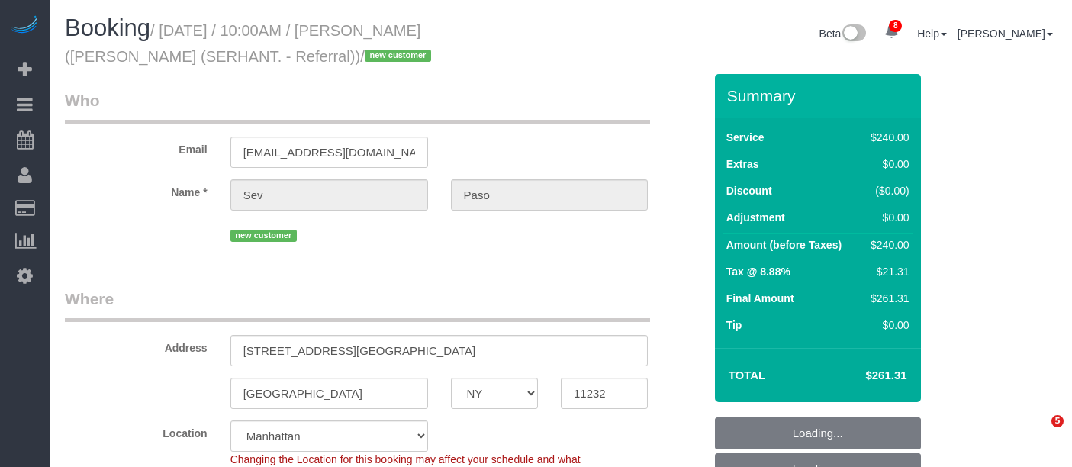
select select "NY"
select select "spot1"
select select "number:89"
select select "number:90"
select select "number:15"
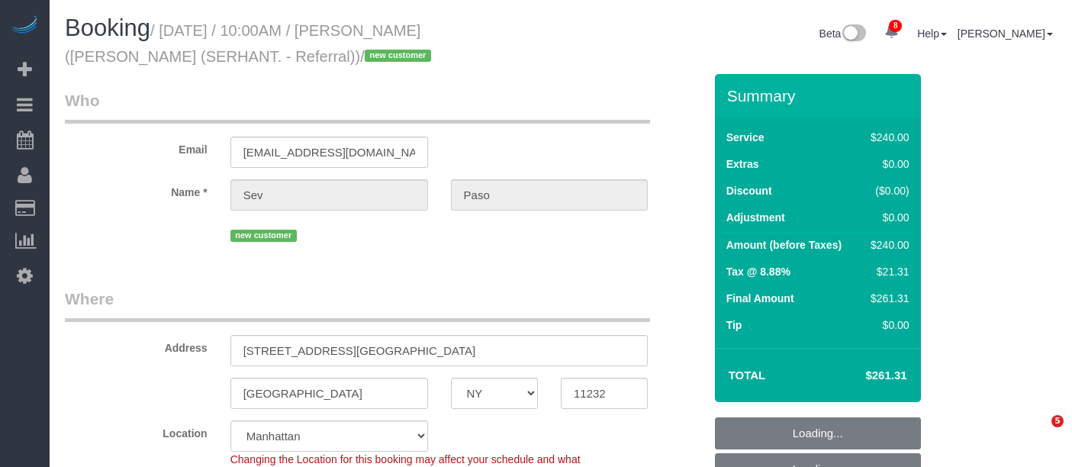
select select "number:7"
select select "object:1229"
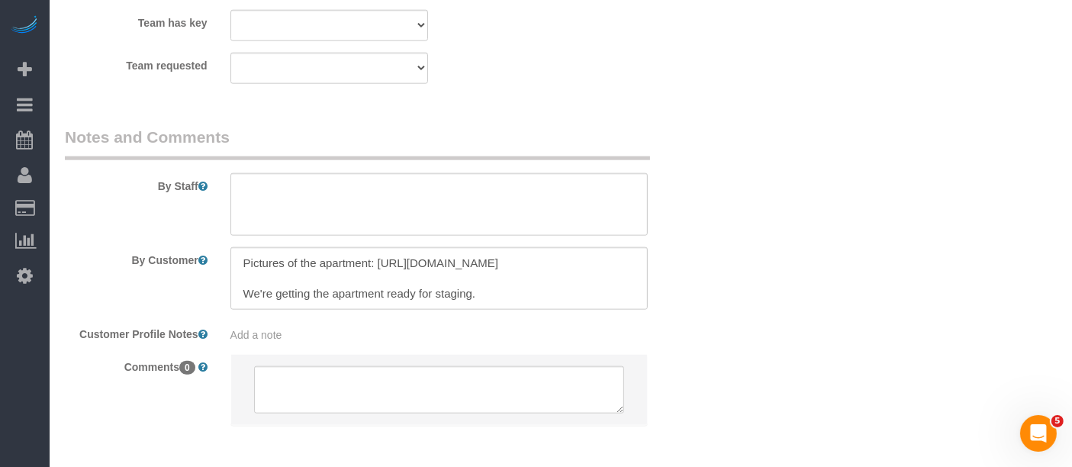
select select "2"
select select "120"
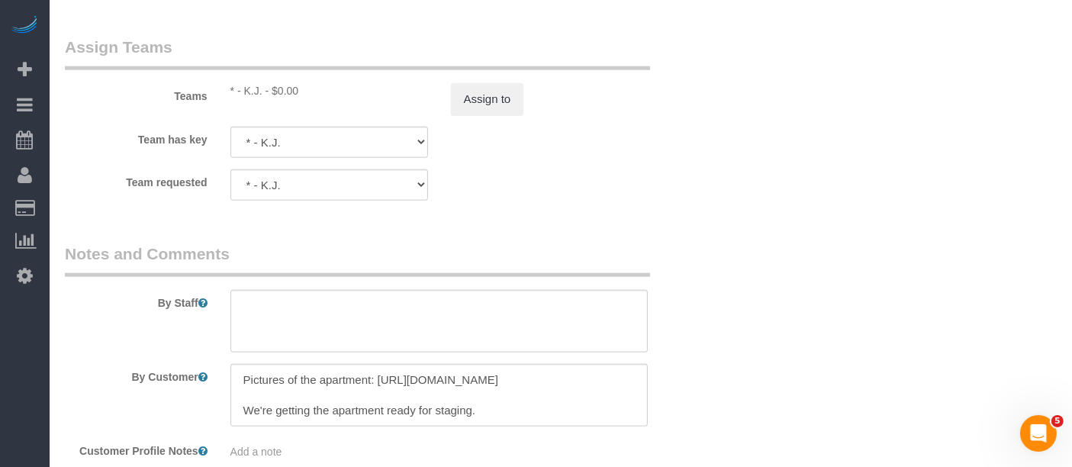
drag, startPoint x: 630, startPoint y: 211, endPoint x: 540, endPoint y: 221, distance: 89.9
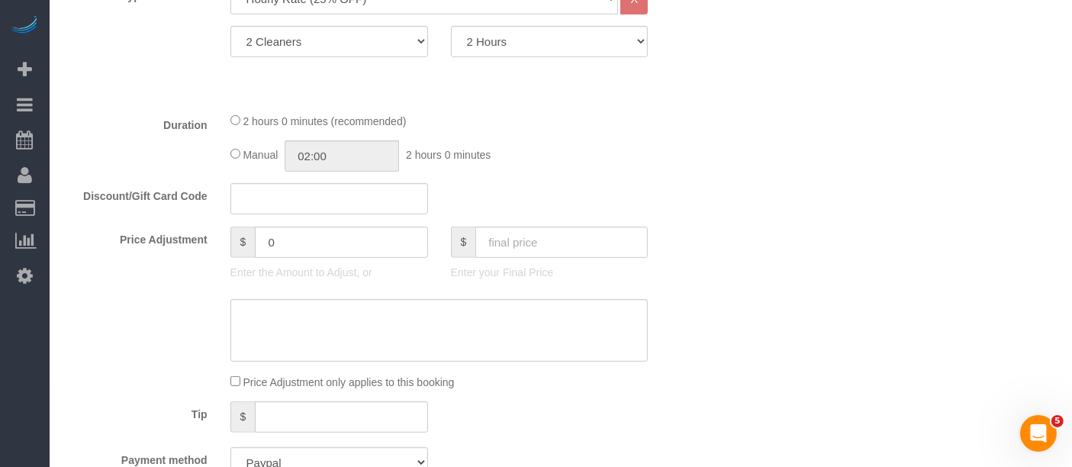
scroll to position [626, 0]
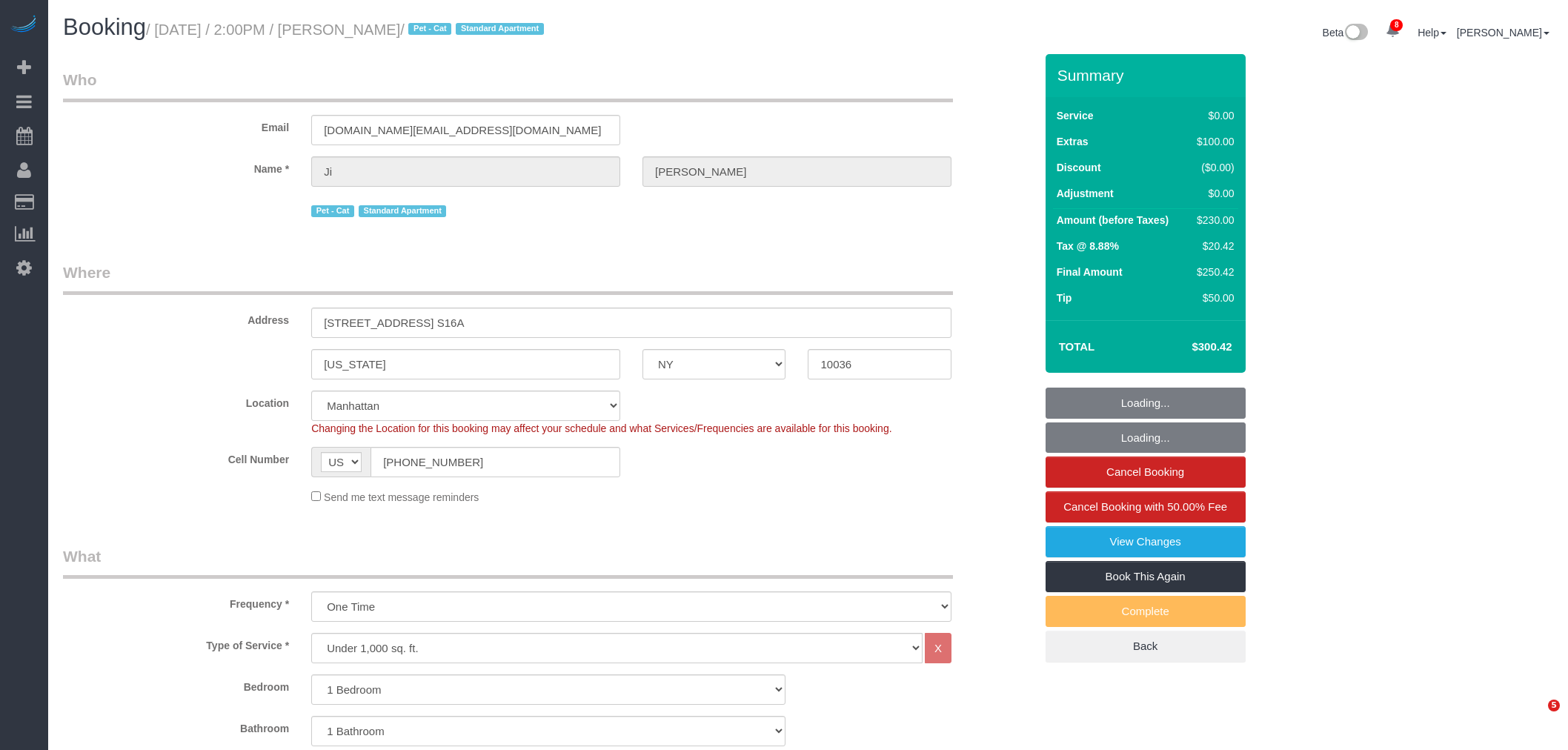
select select "NY"
select select "1"
select select "string:stripe-pm_1S0bFR4VGloSiKo7eifKeeWM"
select select "spot1"
select select "number:60"
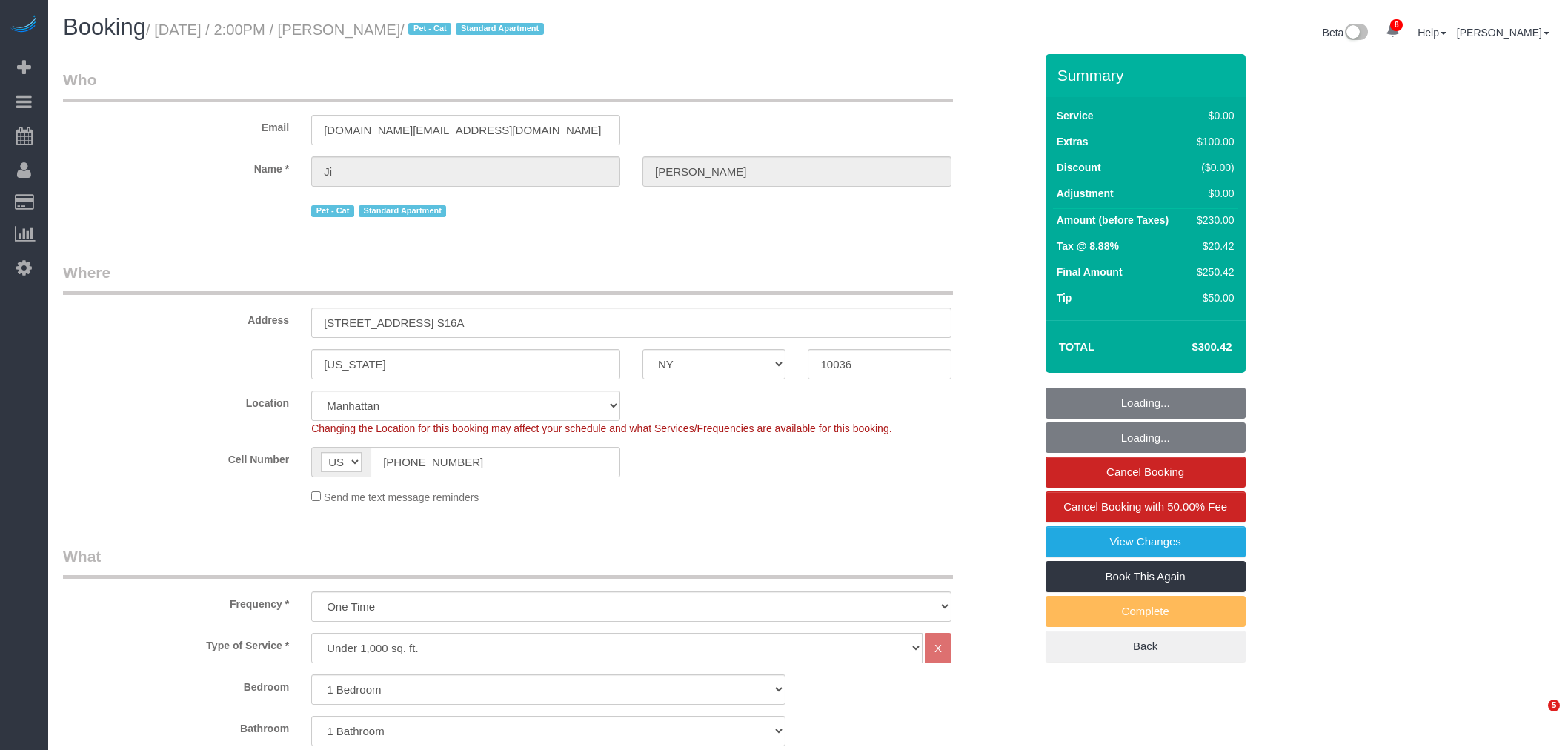
select select "number:75"
select select "number:14"
select select "number:5"
select select
select select "object:1375"
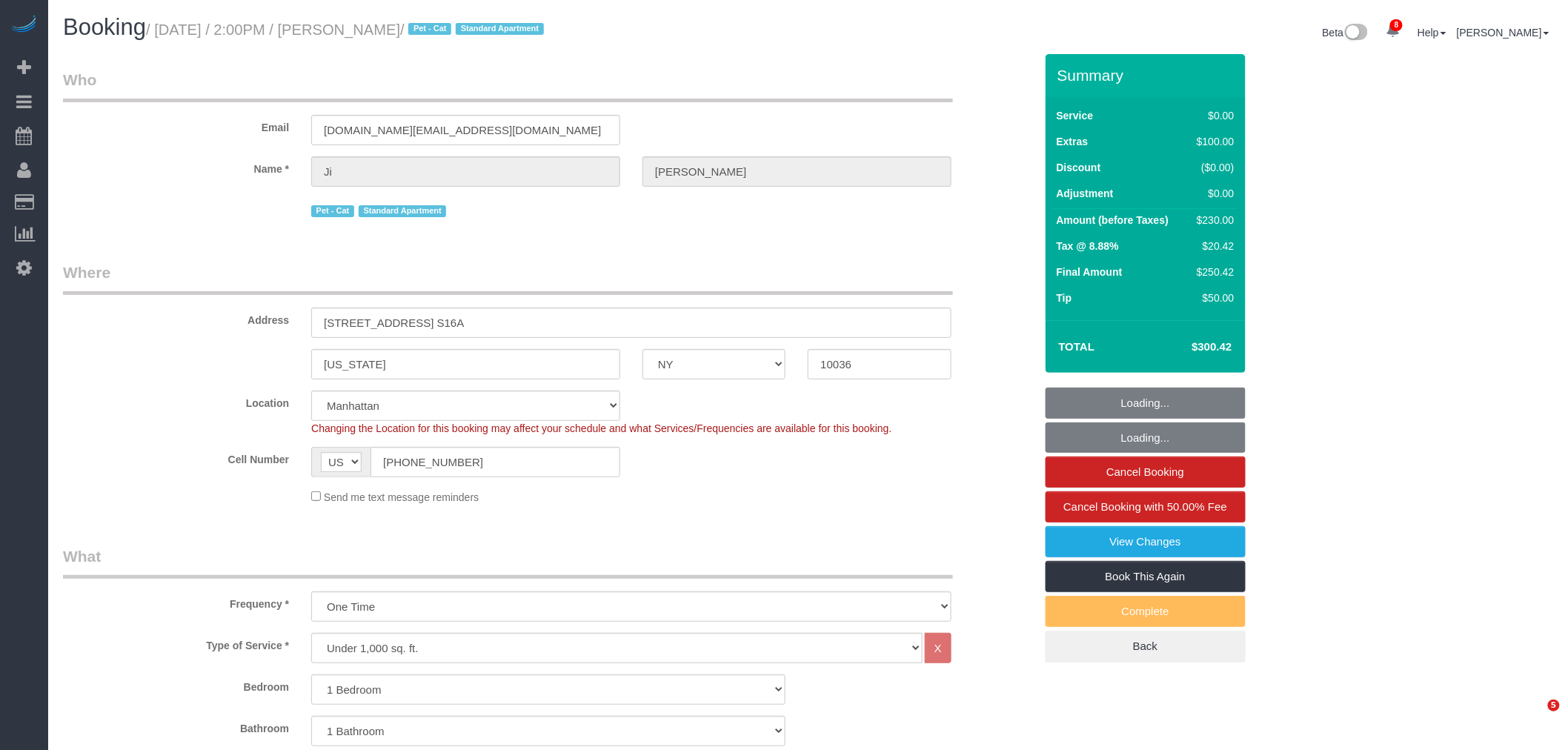
select select "spot38"
select select "1"
click at [740, 271] on legend "Where" at bounding box center [508, 278] width 890 height 33
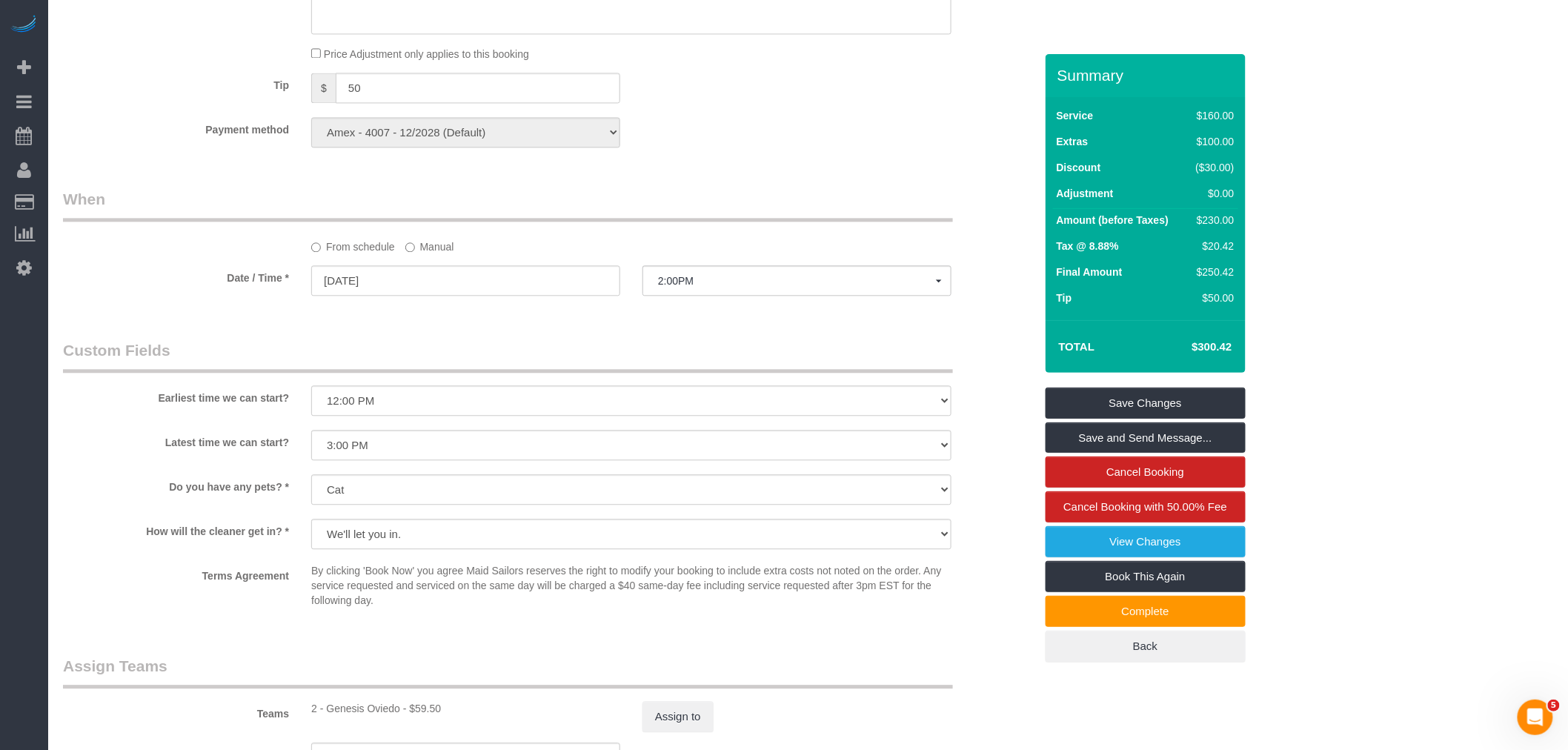
scroll to position [1483, 0]
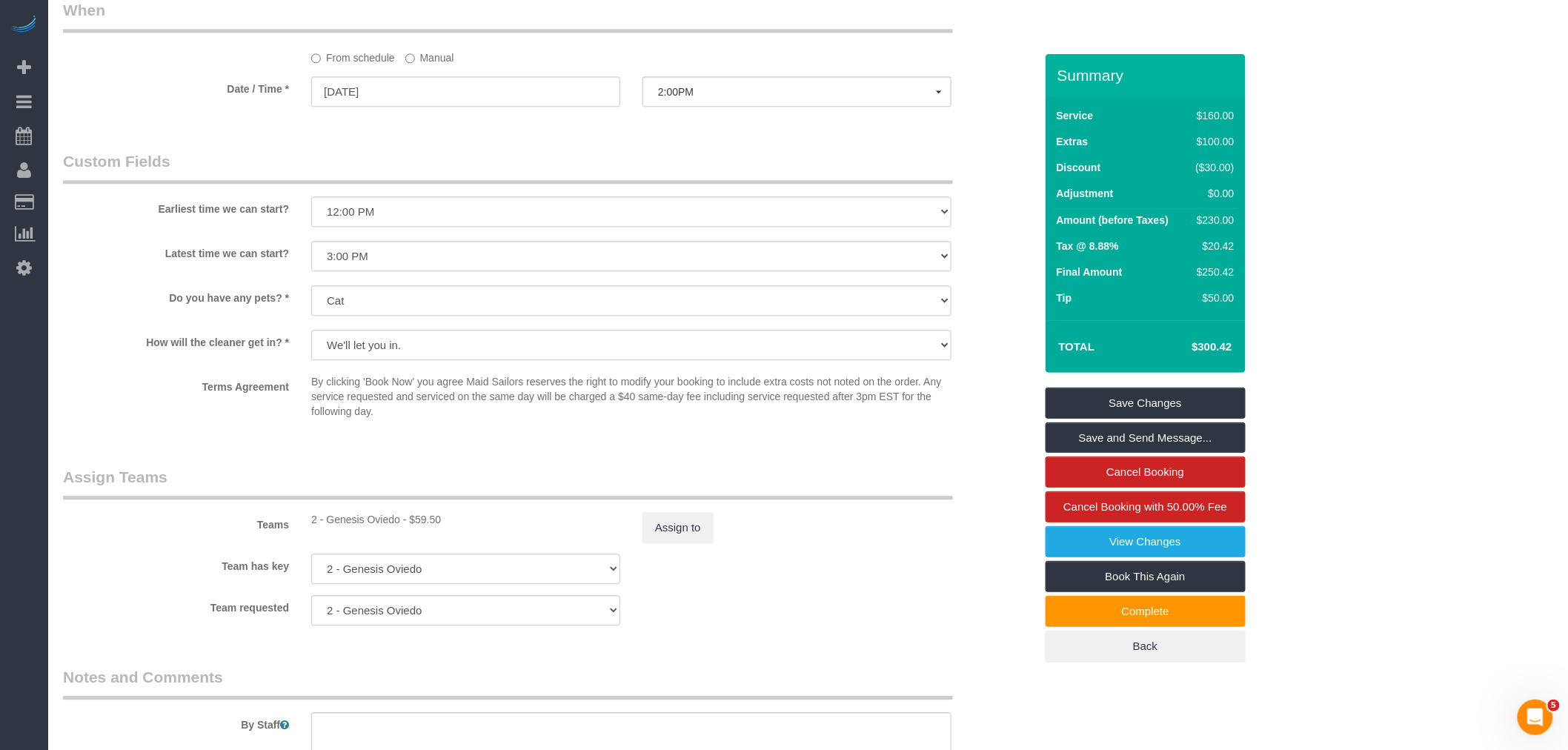
click at [664, 184] on legend "Custom Fields" at bounding box center [508, 167] width 890 height 33
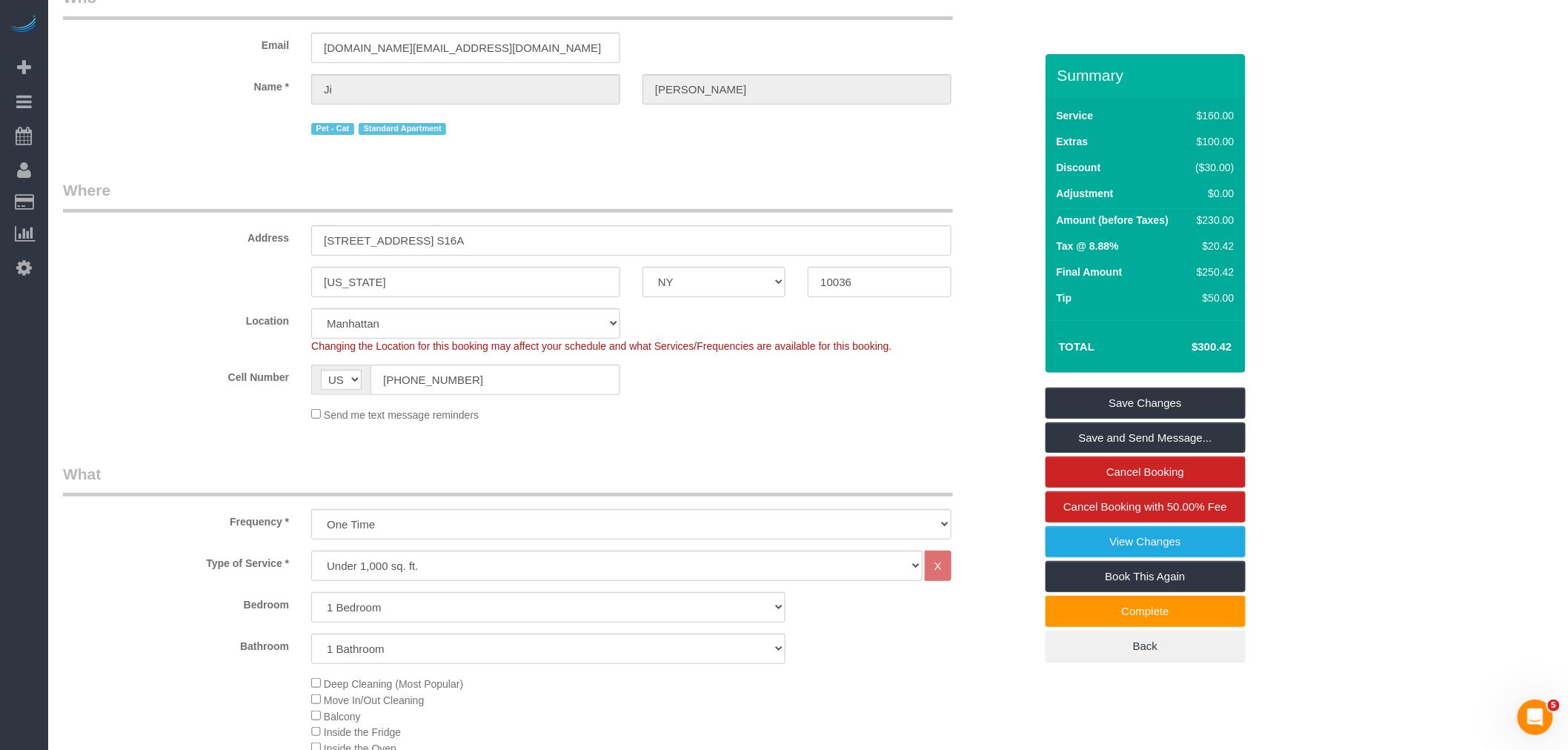
scroll to position [0, 0]
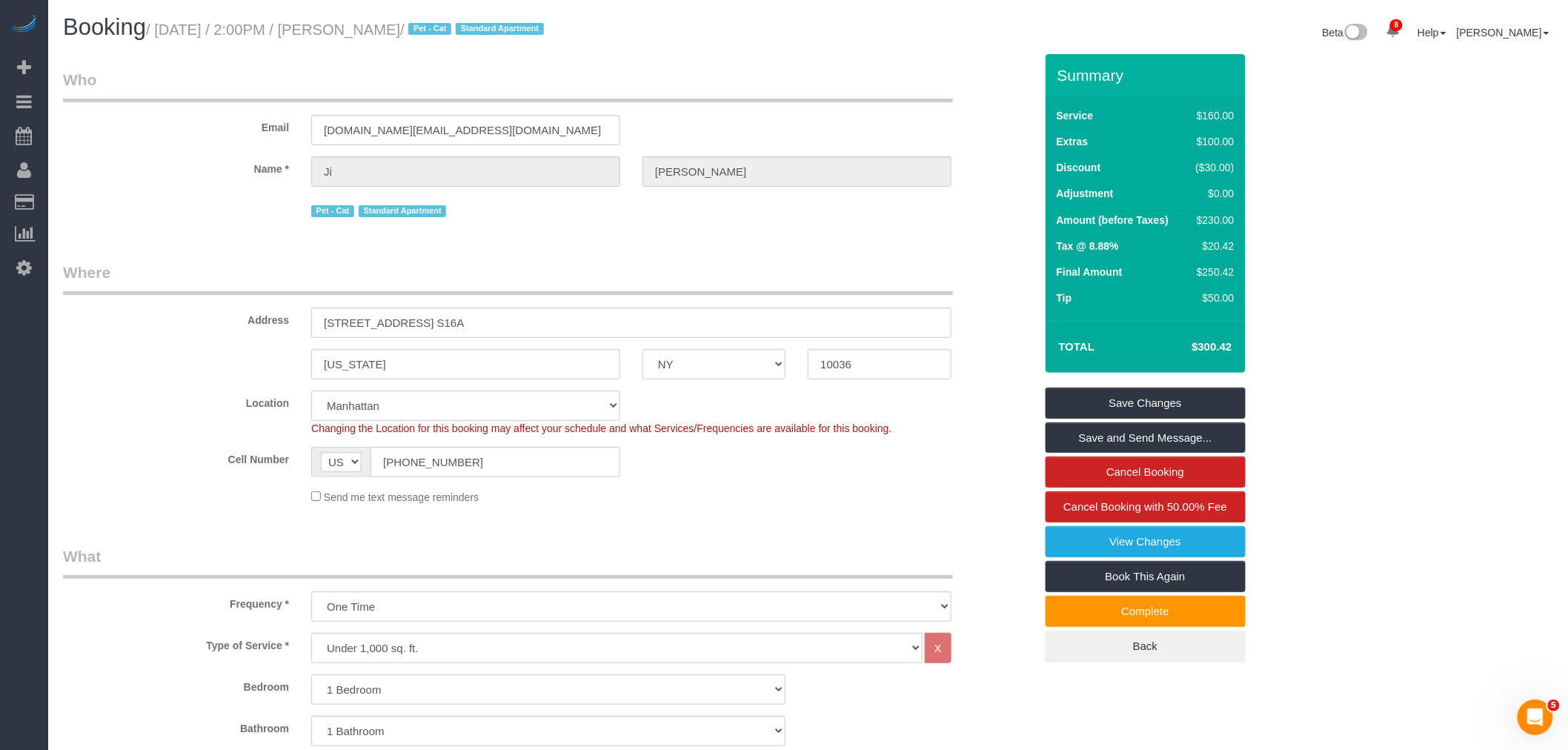
click at [179, 28] on small "/ August 31, 2025 / 2:00PM / Ji Yoon / Pet - Cat Standard Apartment" at bounding box center [347, 29] width 402 height 17
click at [336, 30] on small "/ August 31, 2025 / 2:00PM / Ji Yoon / Pet - Cat Standard Apartment" at bounding box center [347, 29] width 402 height 17
click at [350, 30] on small "/ August 31, 2025 / 2:00PM / Ji Yoon / Pet - Cat Standard Apartment" at bounding box center [347, 29] width 402 height 17
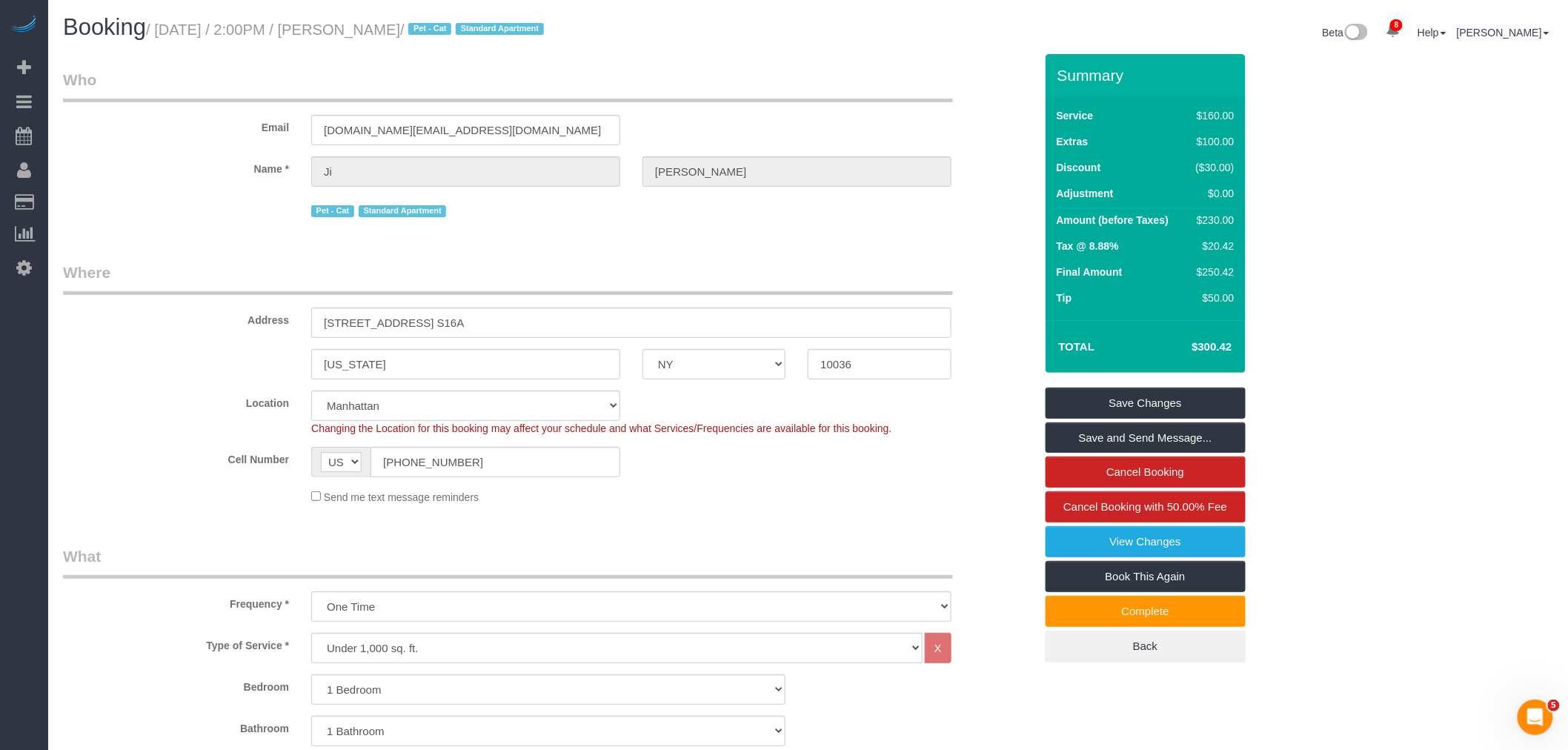
click at [350, 30] on small "/ August 31, 2025 / 2:00PM / Ji Yoon / Pet - Cat Standard Apartment" at bounding box center [347, 29] width 402 height 17
click at [377, 31] on small "/ August 31, 2025 / 2:00PM / Ji Yoon / Pet - Cat Standard Apartment" at bounding box center [347, 29] width 402 height 17
copy small "[PERSON_NAME]"
drag, startPoint x: 183, startPoint y: 329, endPoint x: 223, endPoint y: 324, distance: 40.3
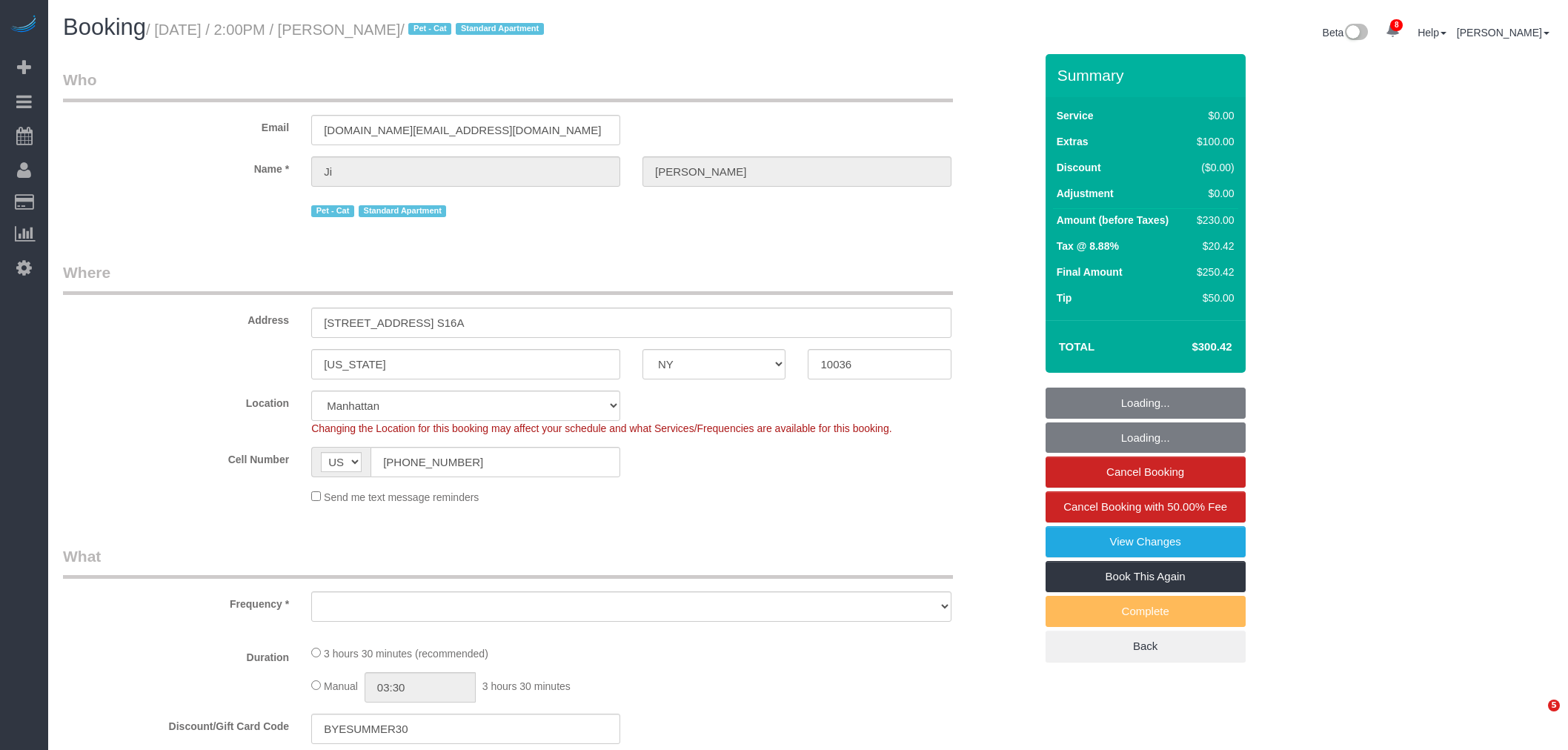
select select "NY"
select select "string:stripe-pm_1S0bFR4VGloSiKo7eifKeeWM"
select select "spot1"
select select "number:60"
select select "number:75"
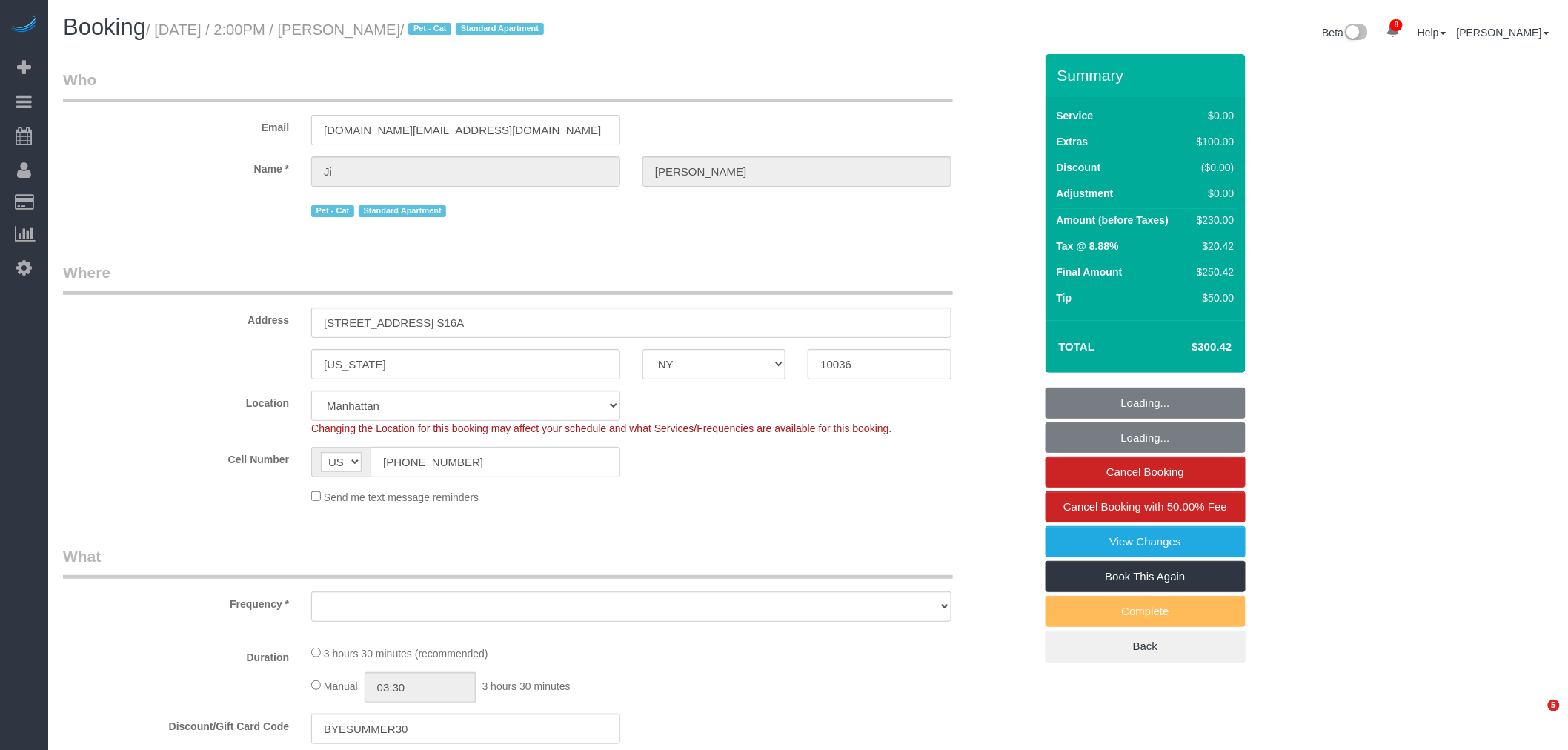
select select "number:14"
select select "number:5"
select select "object:833"
select select "1"
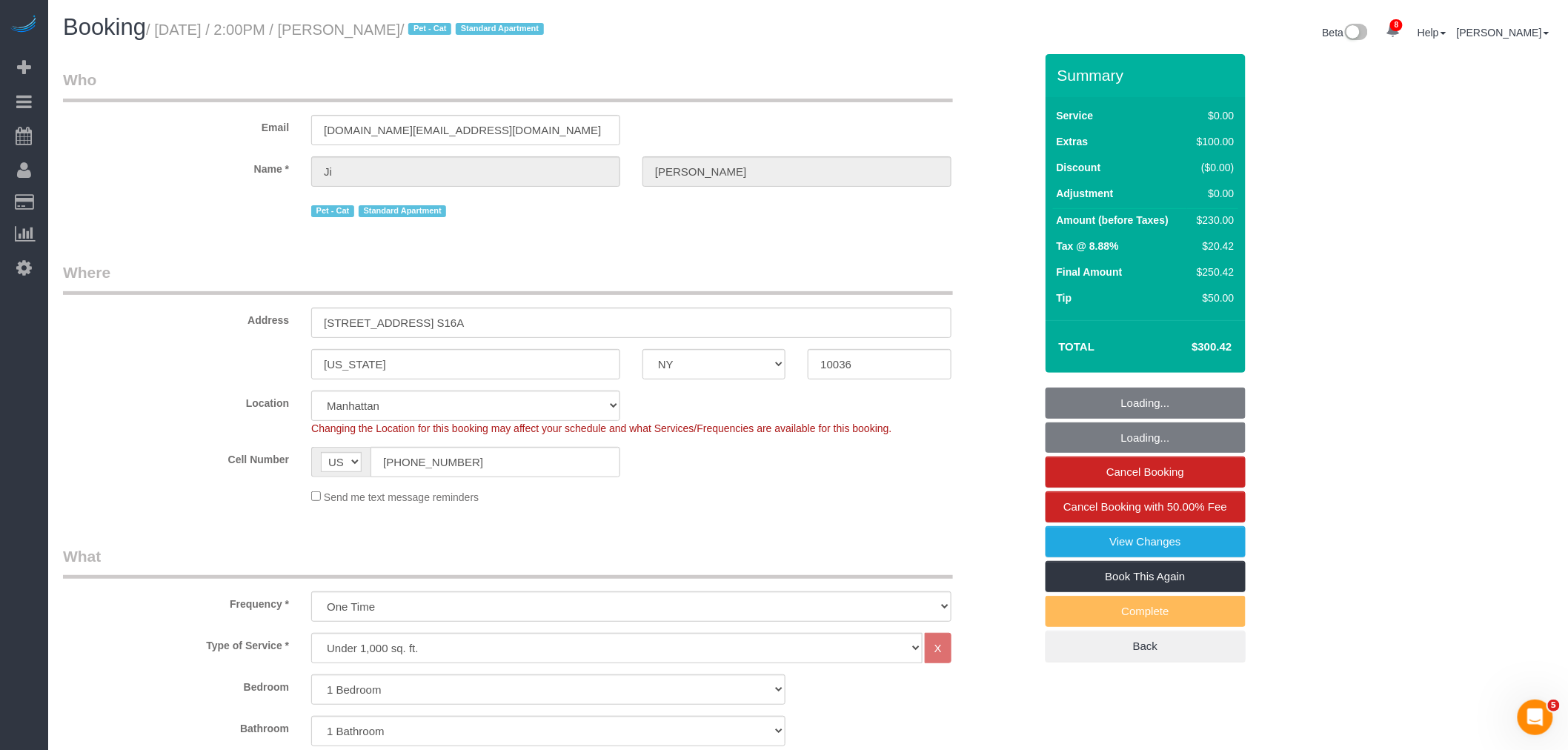
select select "object:1411"
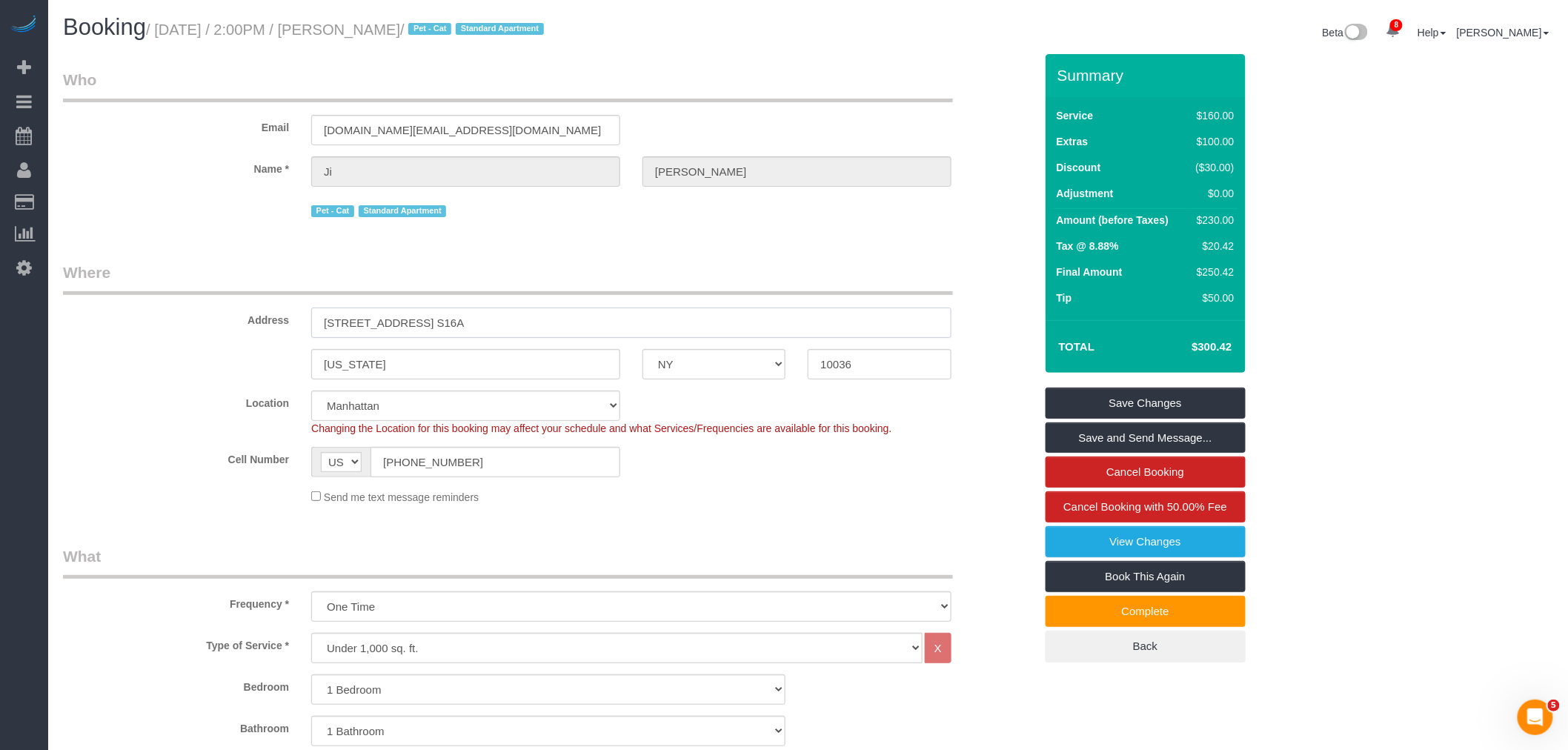
click at [131, 331] on div "Address [STREET_ADDRESS] S16A" at bounding box center [548, 299] width 993 height 77
drag, startPoint x: 635, startPoint y: 265, endPoint x: 746, endPoint y: 263, distance: 111.0
click at [635, 265] on legend "Where" at bounding box center [508, 278] width 890 height 33
click at [783, 271] on legend "Where" at bounding box center [508, 278] width 890 height 33
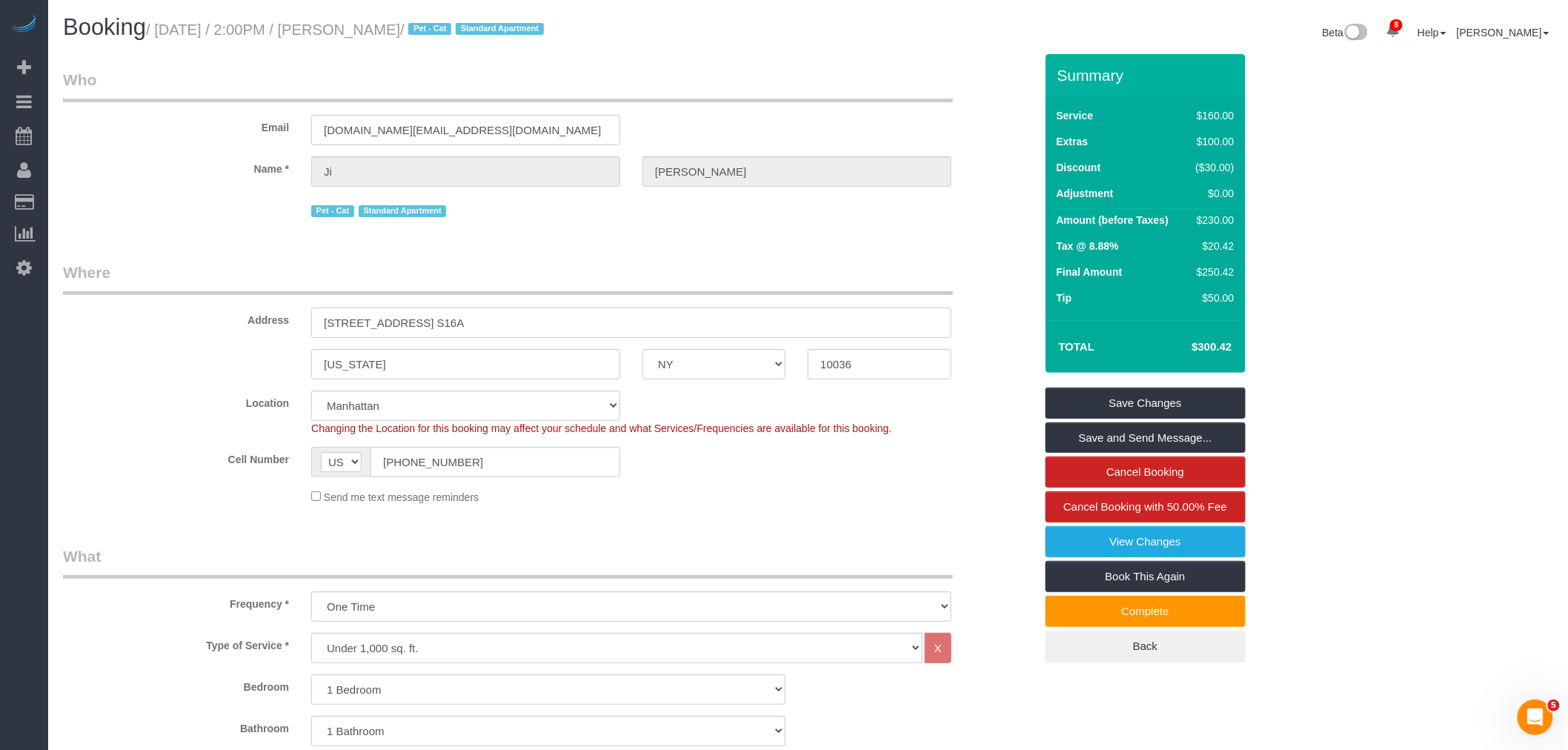
drag, startPoint x: 527, startPoint y: 317, endPoint x: 210, endPoint y: 339, distance: 317.8
click at [210, 338] on div "Address [STREET_ADDRESS] S16A" at bounding box center [548, 299] width 993 height 77
click at [706, 119] on div "Email [DOMAIN_NAME][EMAIL_ADDRESS][DOMAIN_NAME]" at bounding box center [548, 107] width 993 height 77
click at [845, 124] on div "Email [DOMAIN_NAME][EMAIL_ADDRESS][DOMAIN_NAME]" at bounding box center [548, 107] width 993 height 77
drag, startPoint x: 609, startPoint y: 248, endPoint x: 609, endPoint y: 271, distance: 23.0
